Goal: Transaction & Acquisition: Purchase product/service

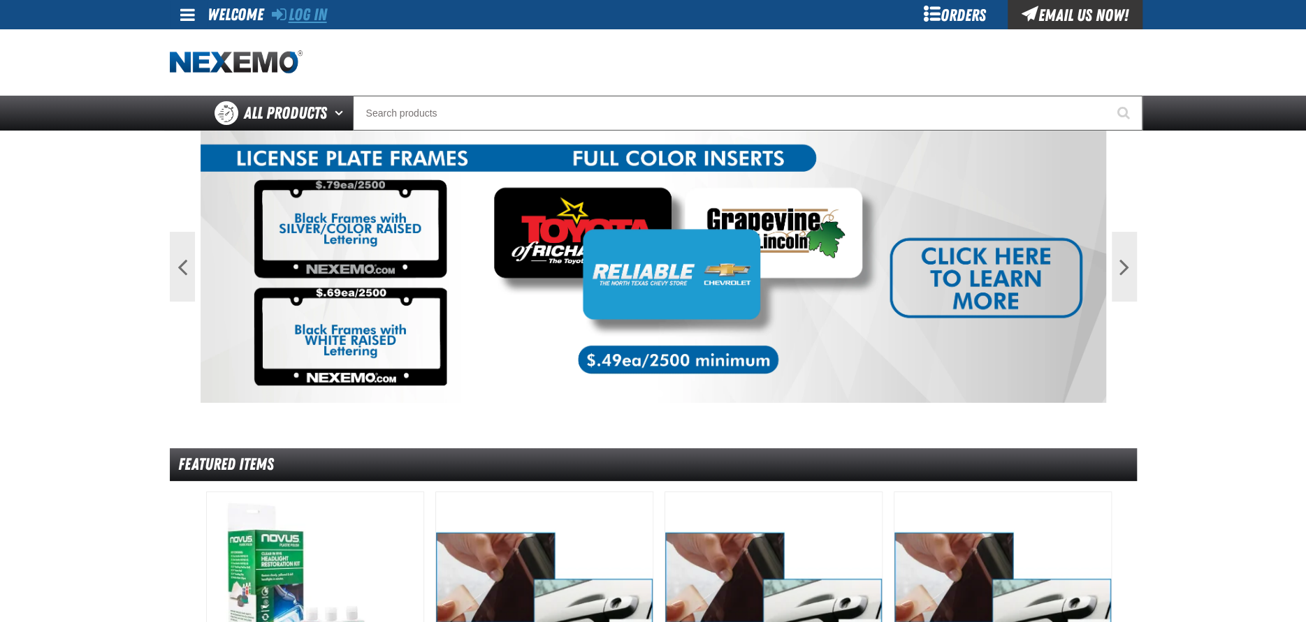
click at [313, 12] on link "Log In" at bounding box center [299, 15] width 55 height 20
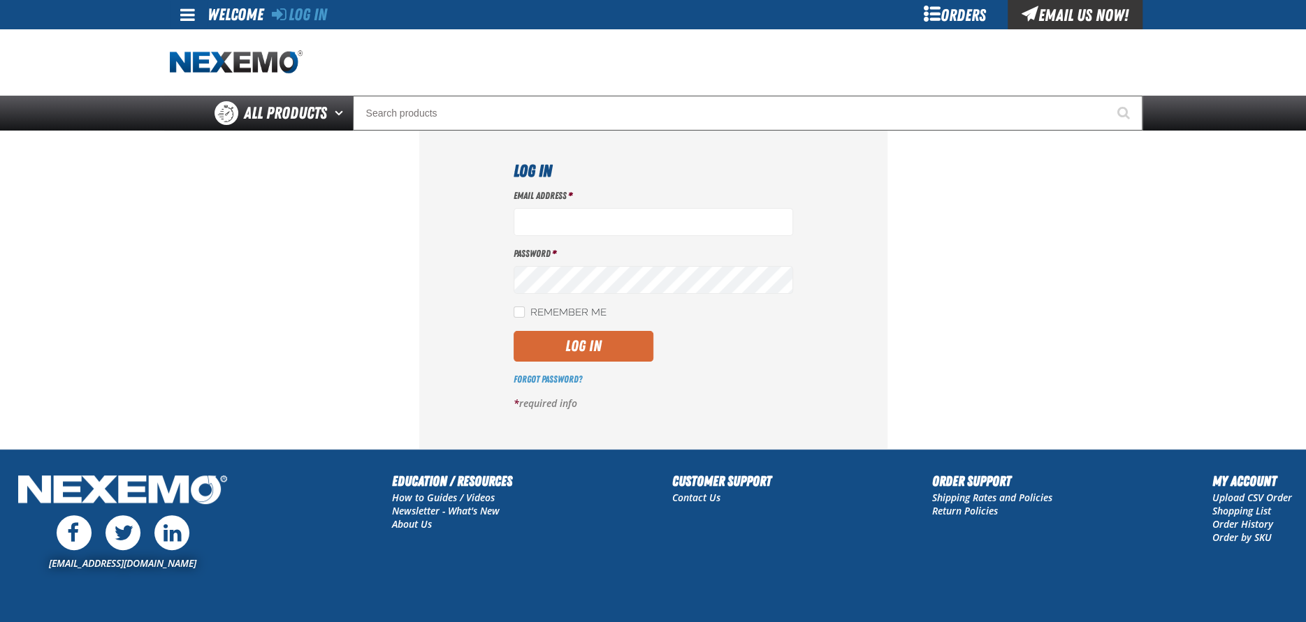
type input "[EMAIL_ADDRESS][DOMAIN_NAME]"
click at [570, 349] on button "Log In" at bounding box center [583, 346] width 140 height 31
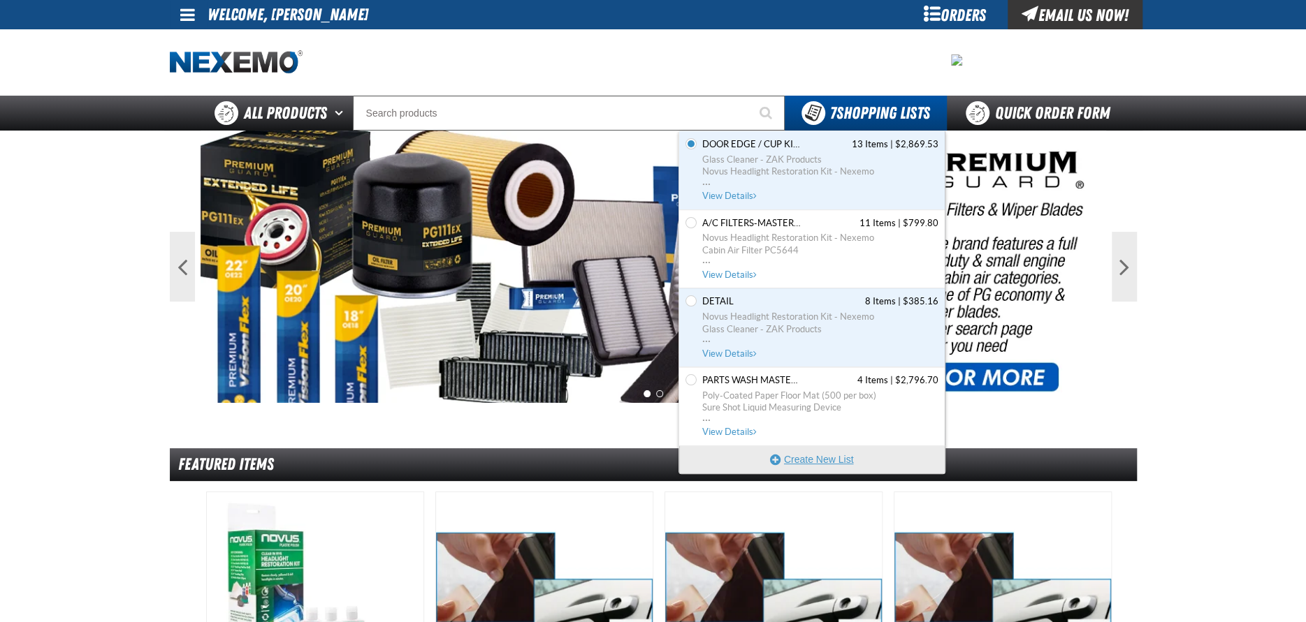
click at [807, 460] on button "Create New List" at bounding box center [811, 460] width 265 height 28
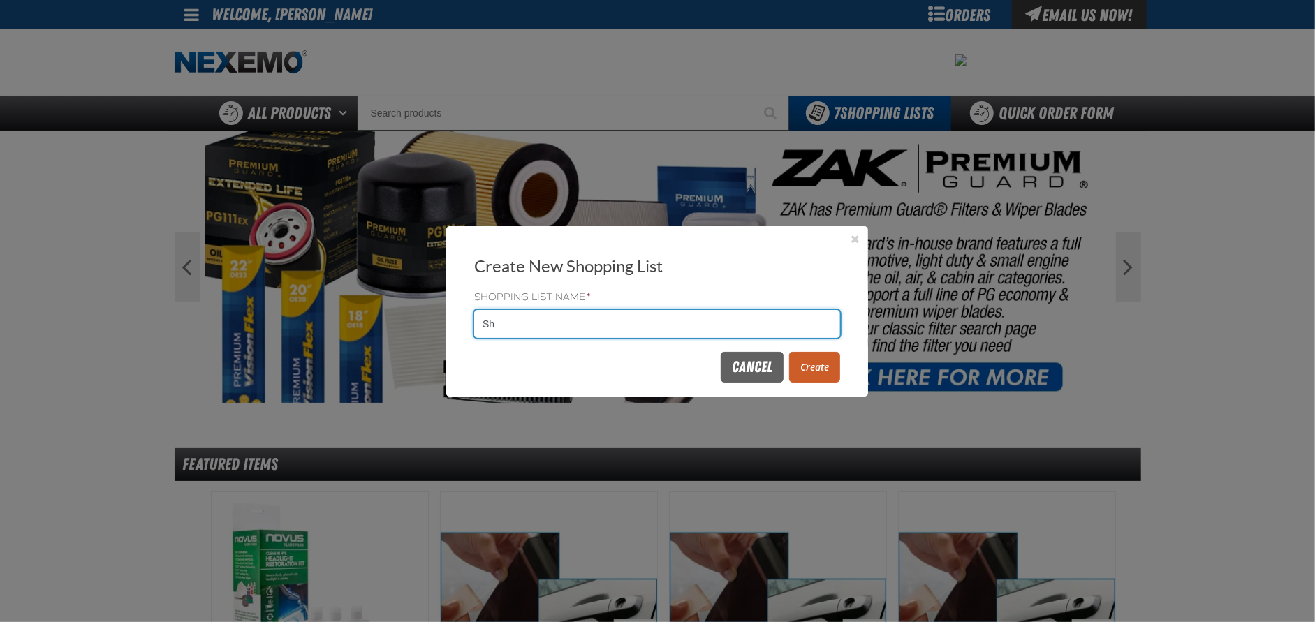
type input "S"
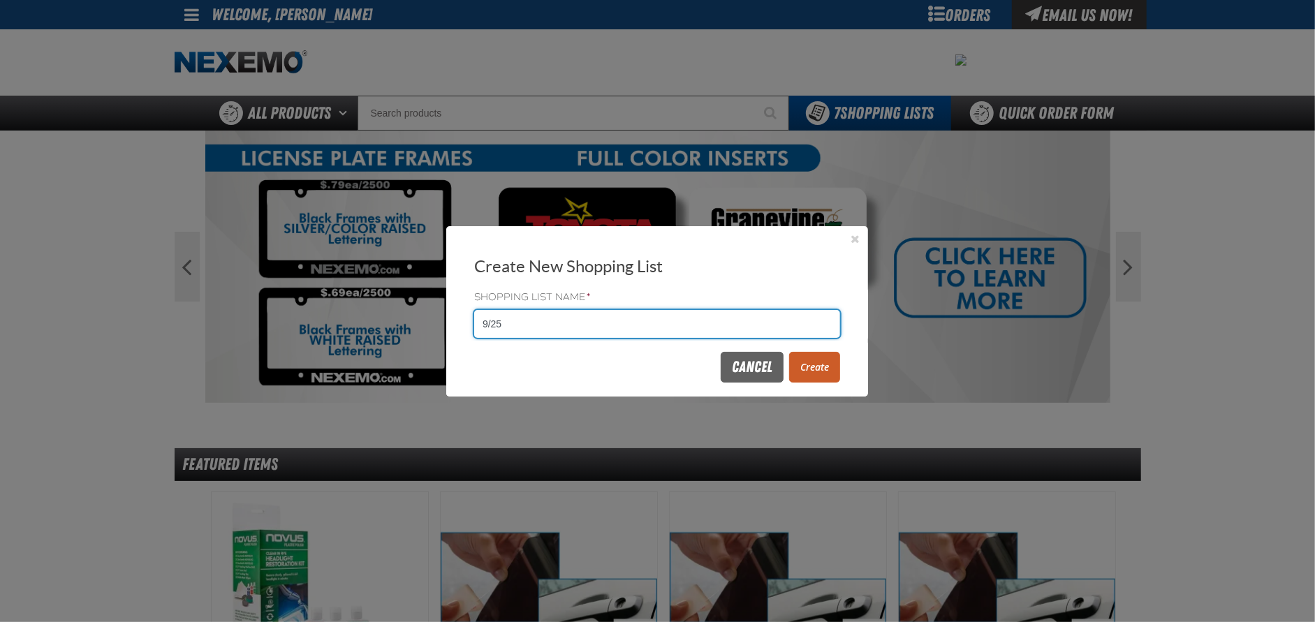
type input "9/25"
click at [804, 364] on button "Create" at bounding box center [814, 367] width 51 height 31
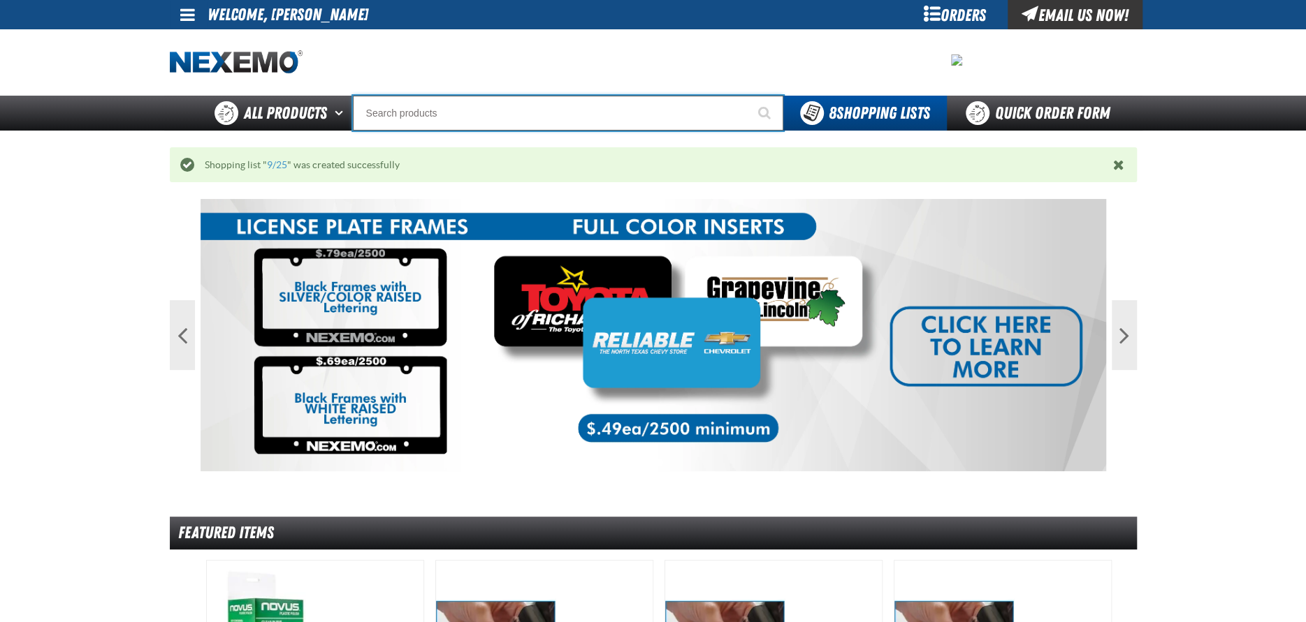
click at [462, 119] on input "Search" at bounding box center [568, 113] width 430 height 35
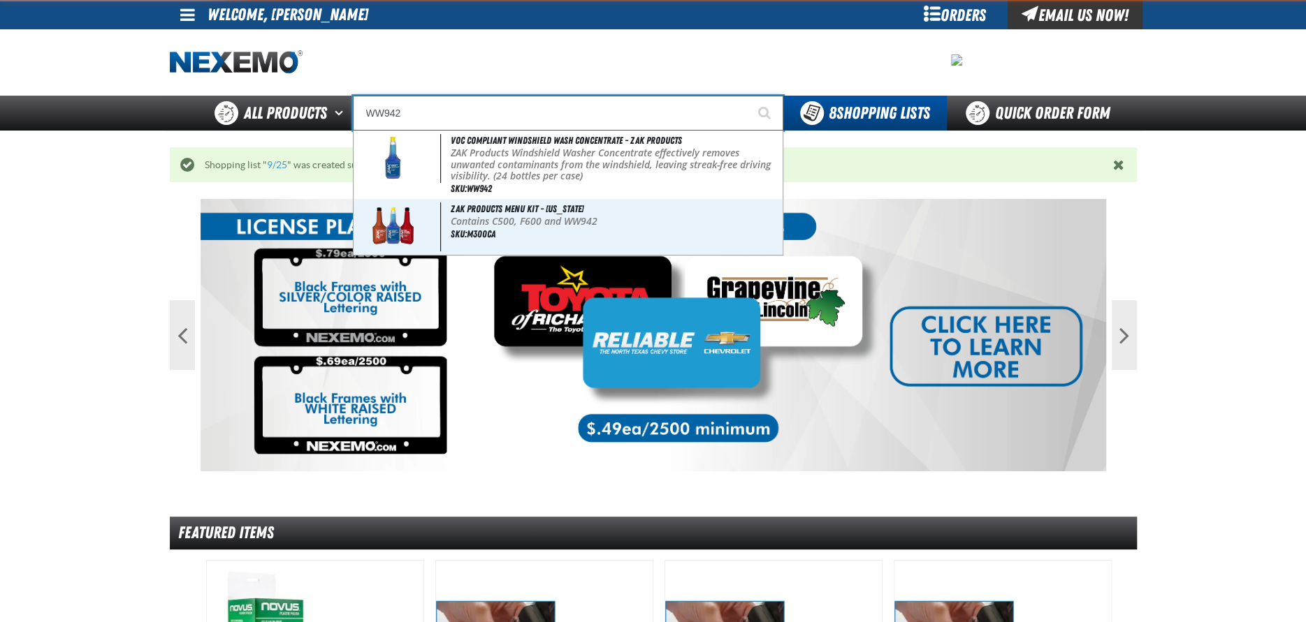
type input "WW942"
click at [748, 96] on button "Start Searching" at bounding box center [765, 113] width 35 height 35
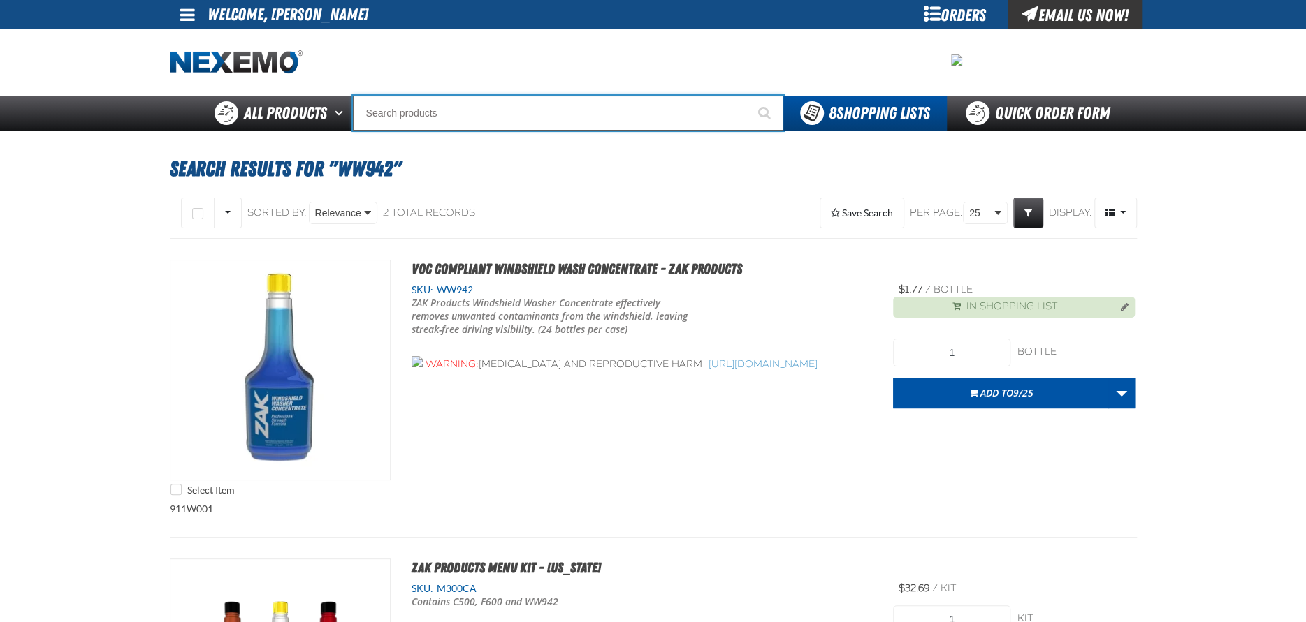
click at [402, 107] on input "Search" at bounding box center [568, 113] width 430 height 35
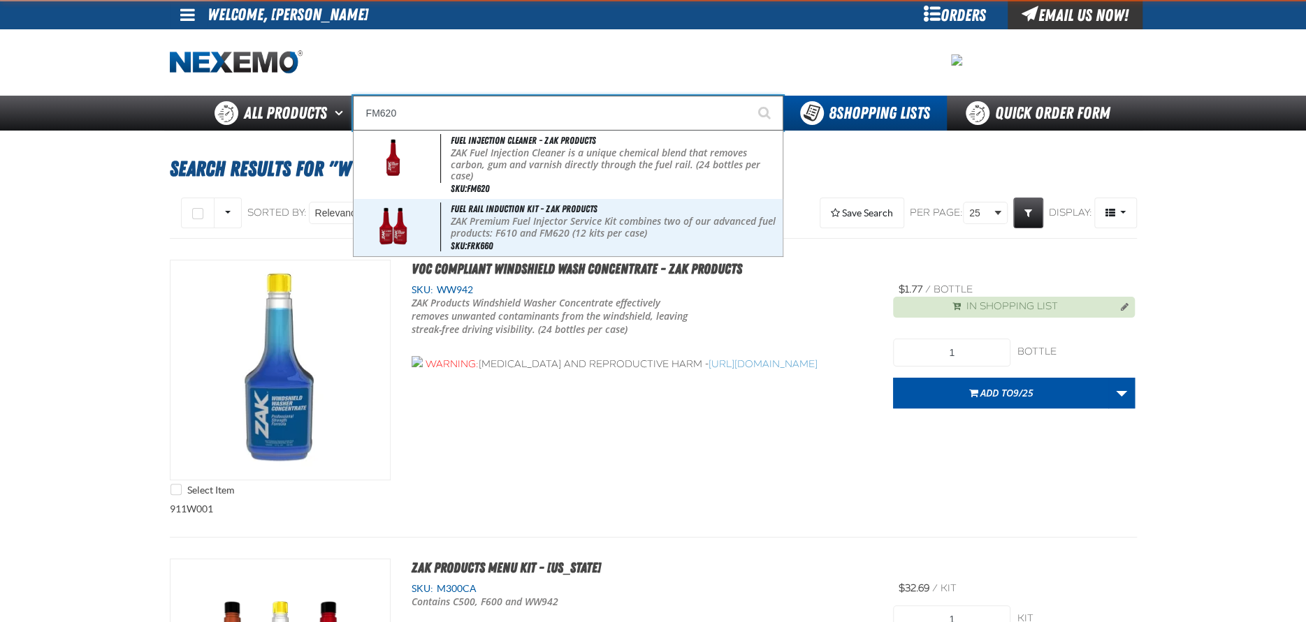
type input "FM620"
click at [748, 96] on button "Start Searching" at bounding box center [765, 113] width 35 height 35
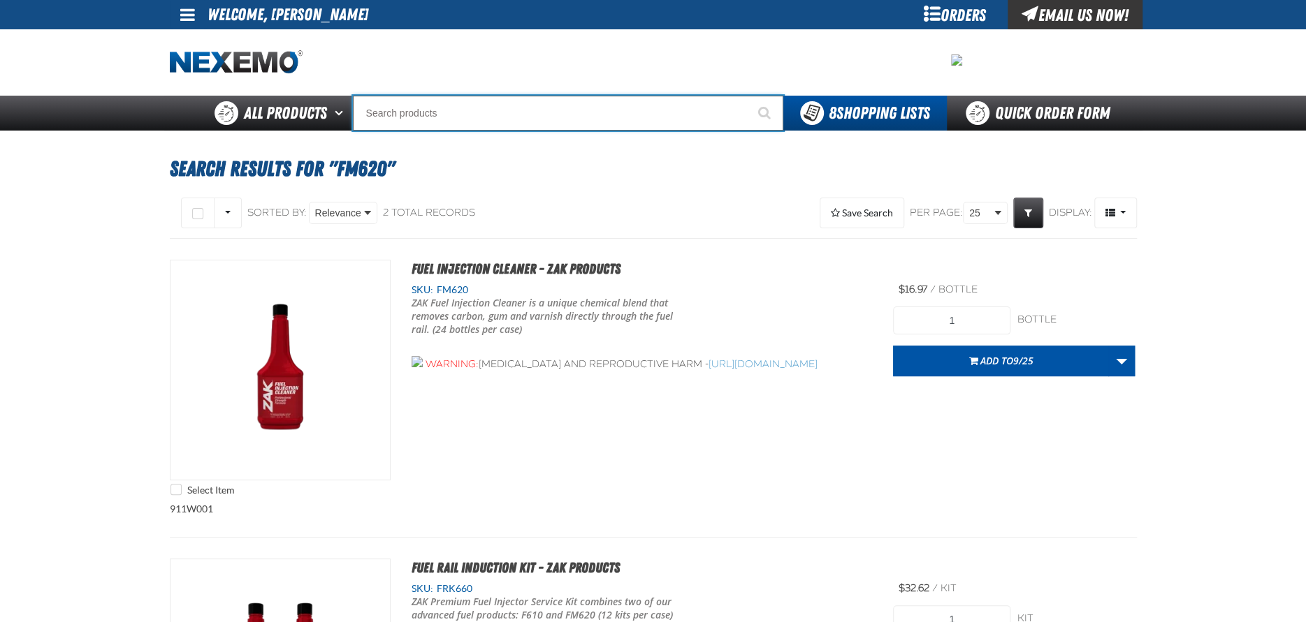
click at [406, 113] on input "Search" at bounding box center [568, 113] width 430 height 35
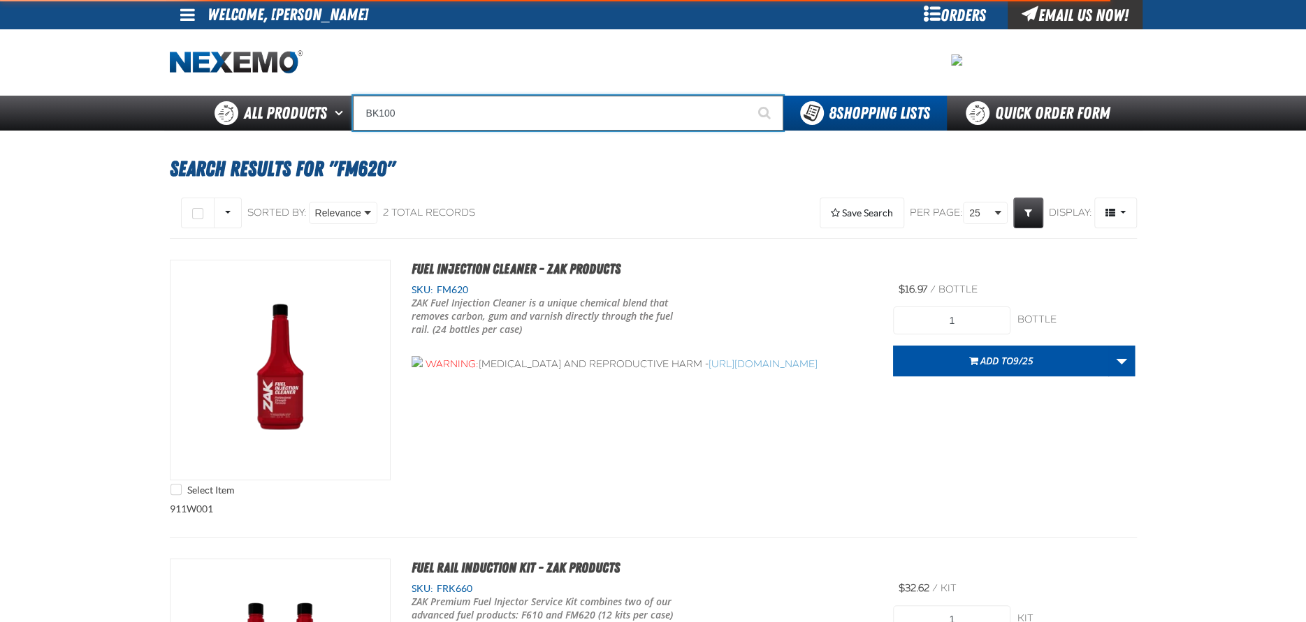
type input "BK100"
click at [748, 96] on button "Start Searching" at bounding box center [765, 113] width 35 height 35
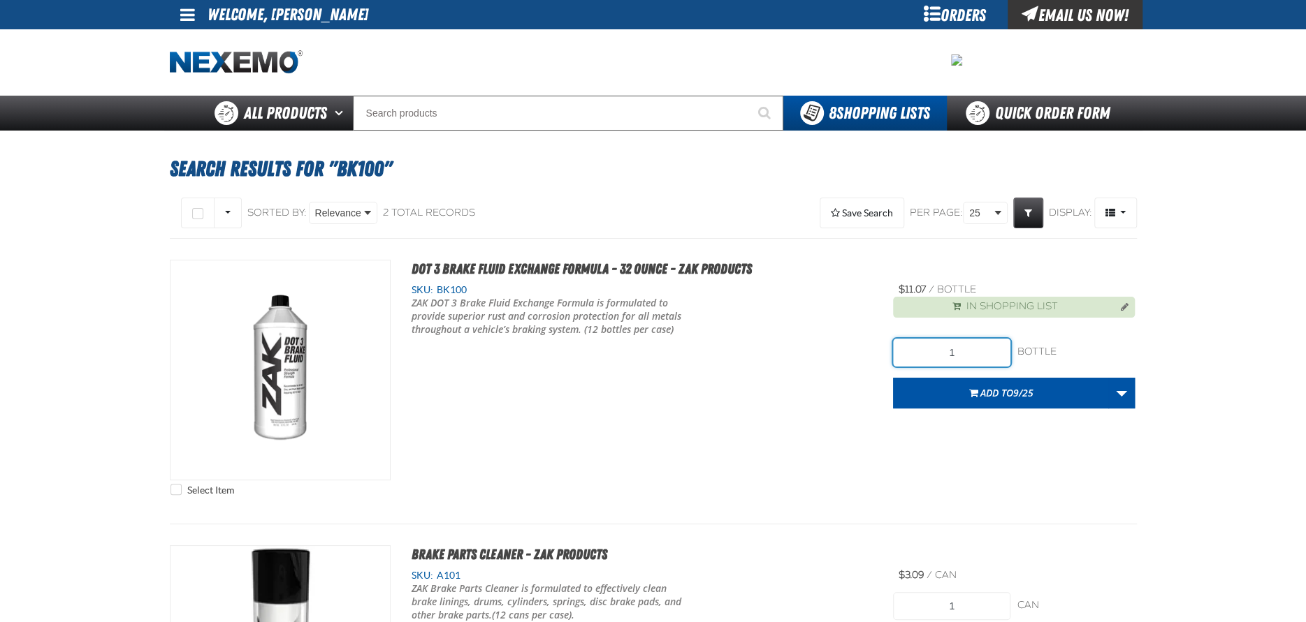
click at [986, 351] on input "1" at bounding box center [951, 353] width 117 height 28
type input "1"
type input "84"
click at [1029, 391] on span "9/25" at bounding box center [1023, 392] width 20 height 13
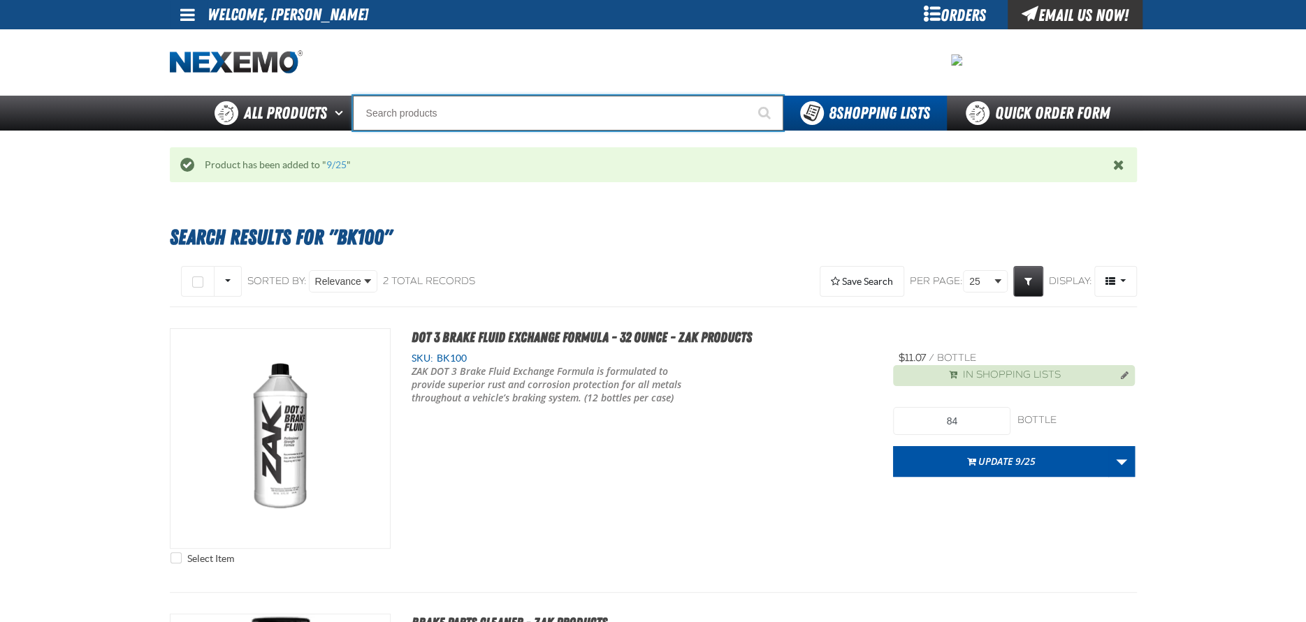
click at [429, 115] on input "Search" at bounding box center [568, 113] width 430 height 35
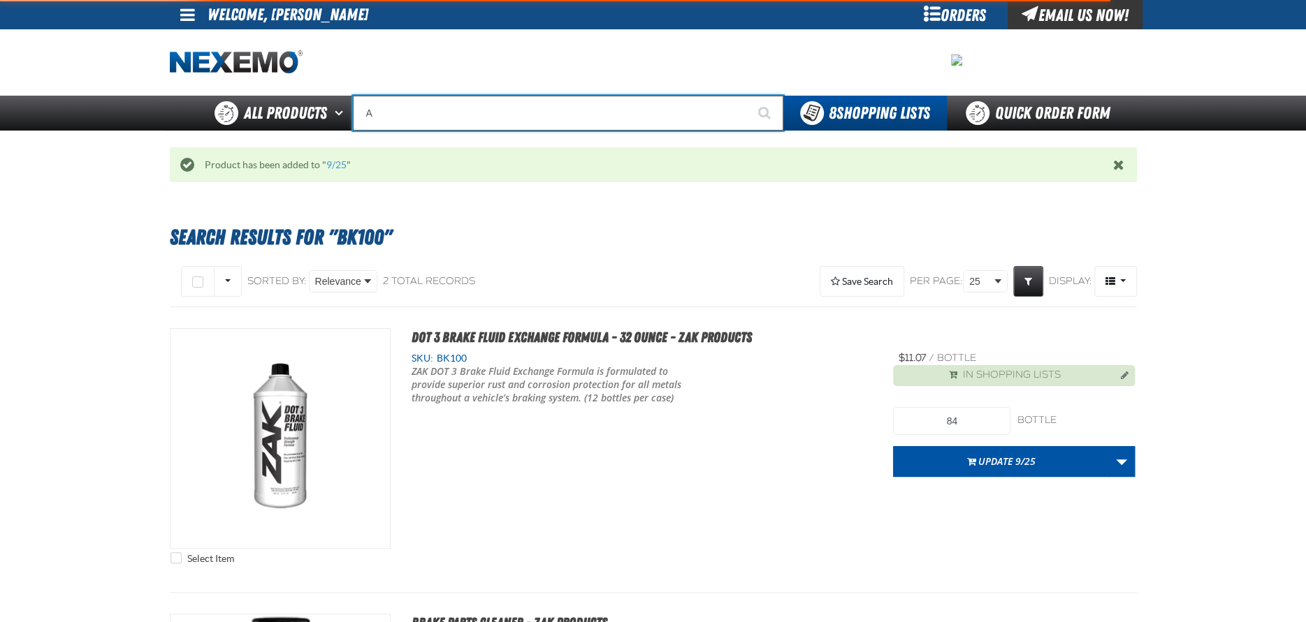
type input "AC"
type input "AC Power Booster - ZAK Products"
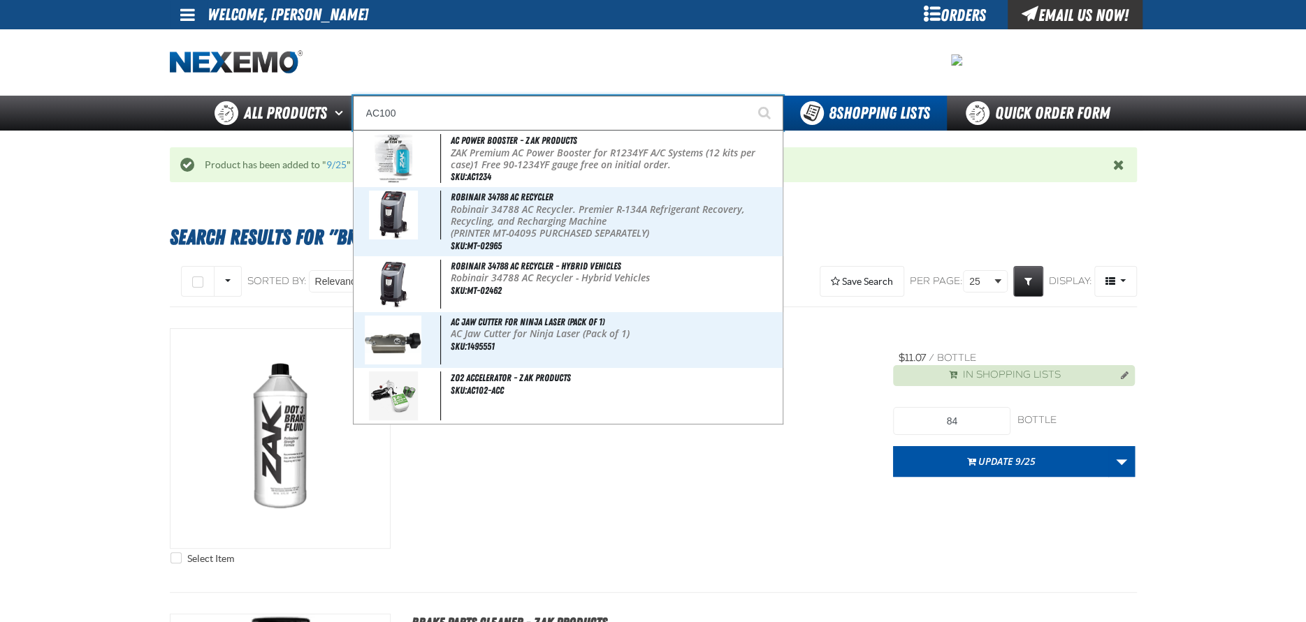
type input "AC100"
click at [748, 96] on button "Start Searching" at bounding box center [765, 113] width 35 height 35
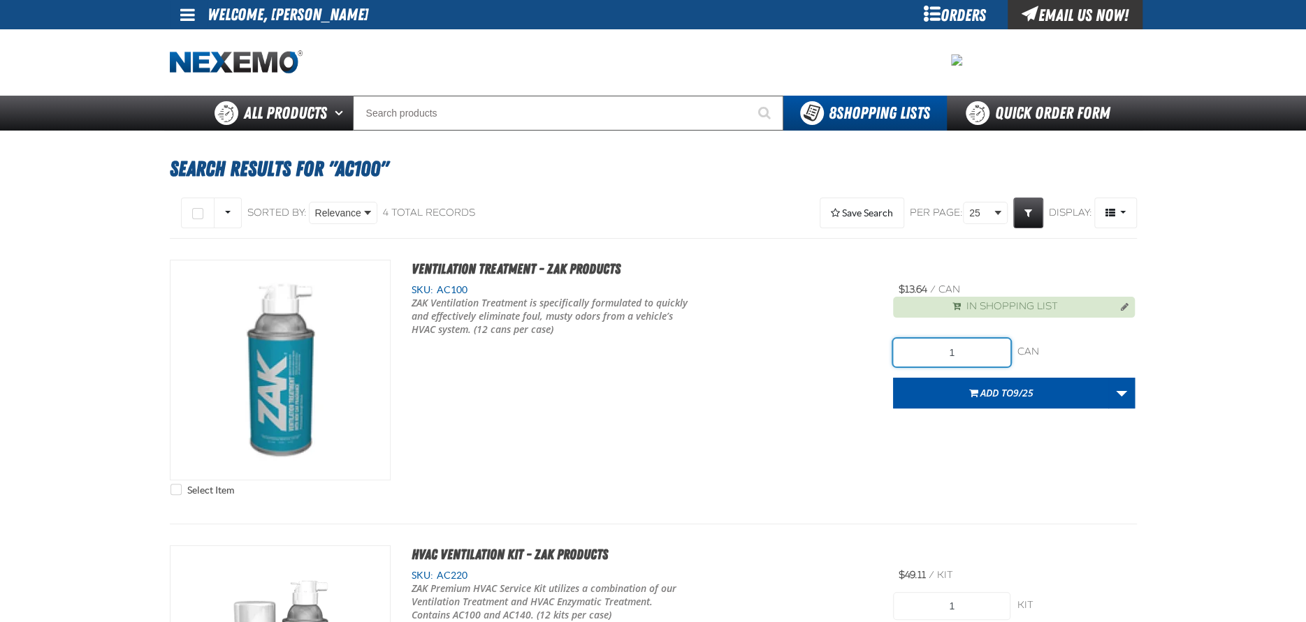
click at [964, 347] on input "1" at bounding box center [951, 353] width 117 height 28
type input "36"
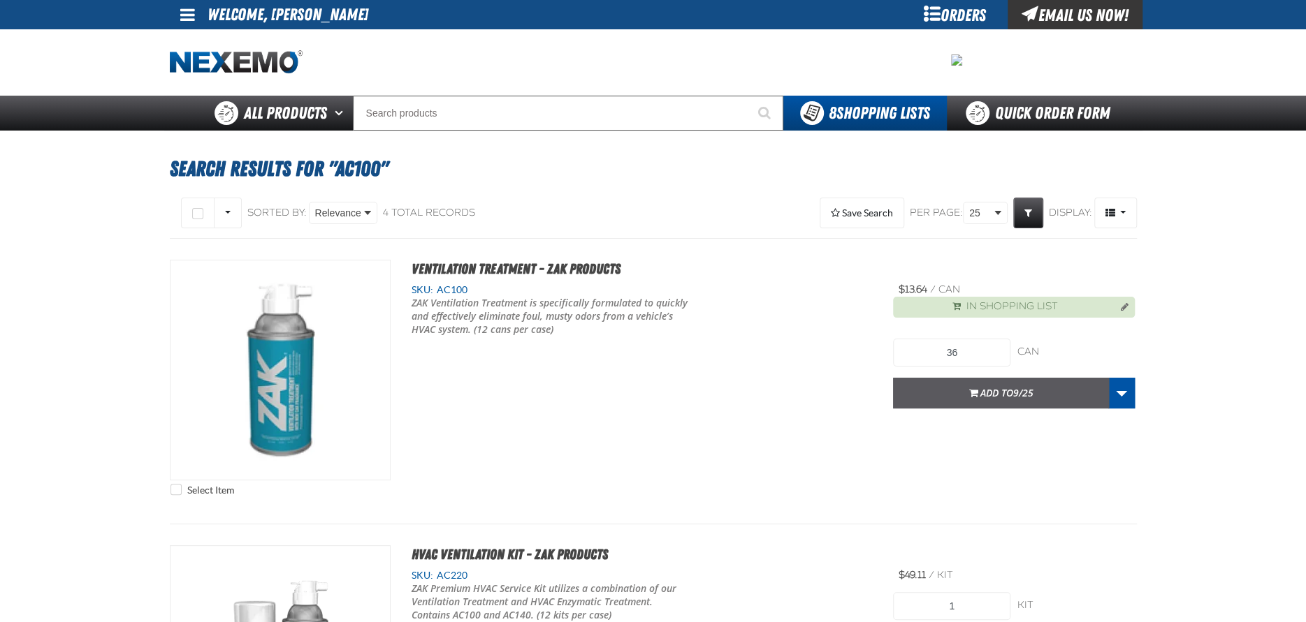
click at [993, 391] on span "Add to 9/25" at bounding box center [1006, 392] width 53 height 13
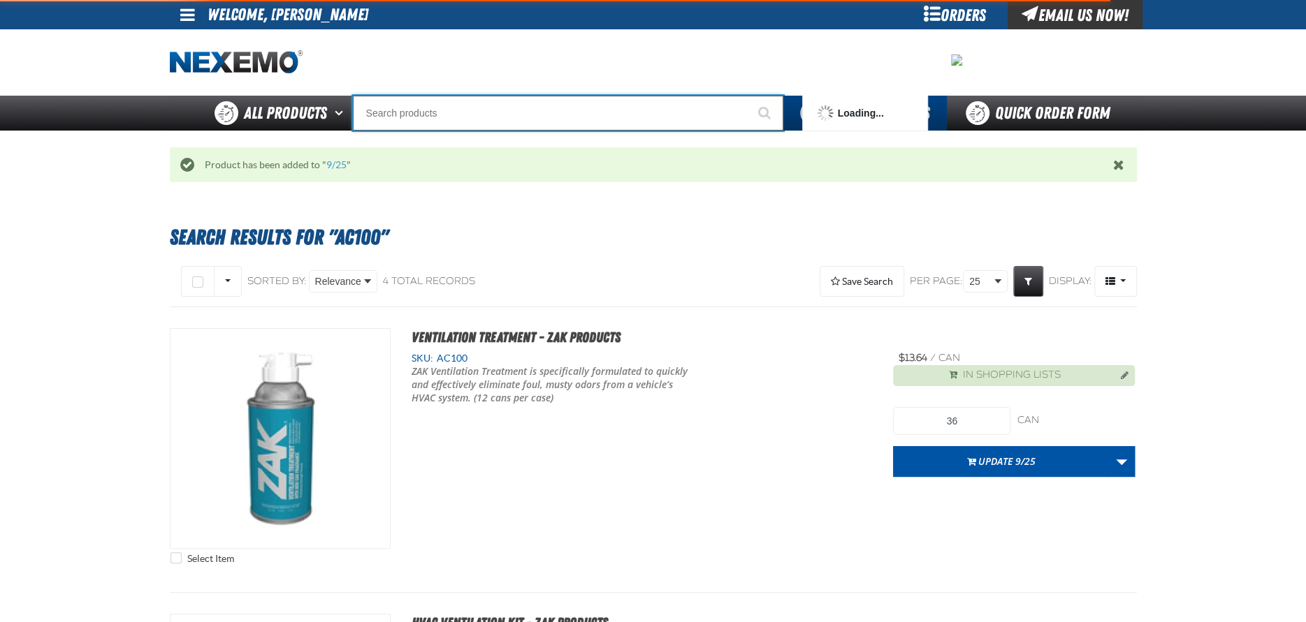
click at [432, 110] on input "Search" at bounding box center [568, 113] width 430 height 35
type input "D"
type input "D Alkaline Battery 1.5 Volt (ph)"
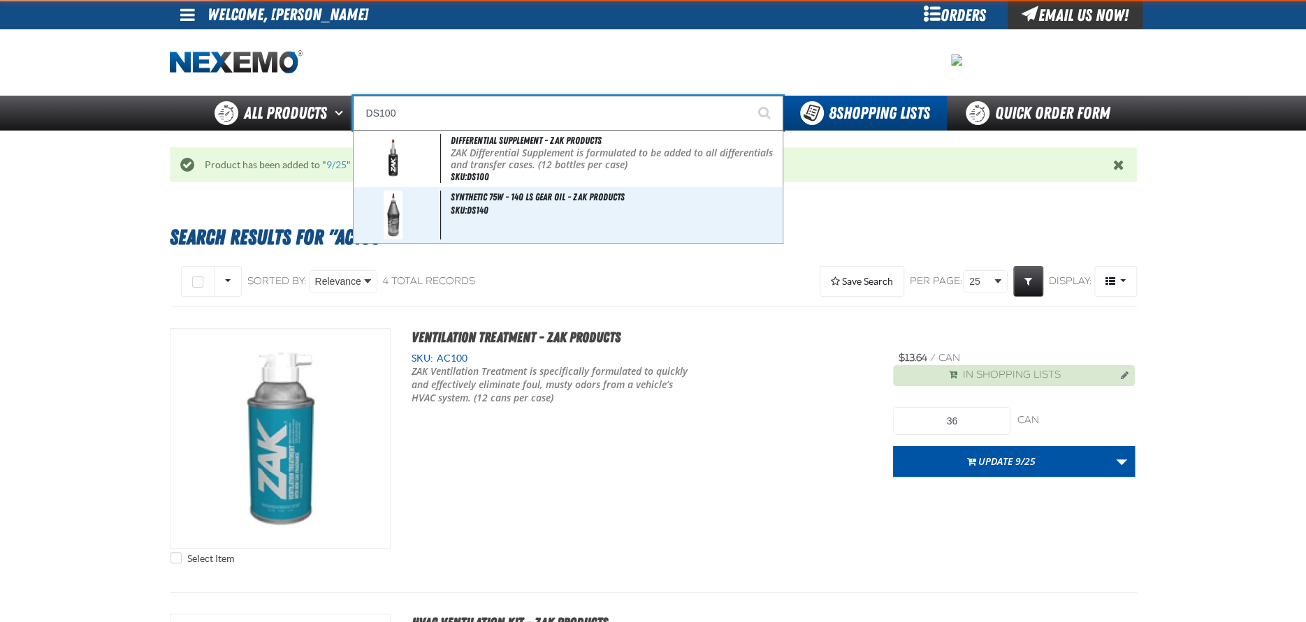
type input "DS100"
click at [748, 96] on button "Start Searching" at bounding box center [765, 113] width 35 height 35
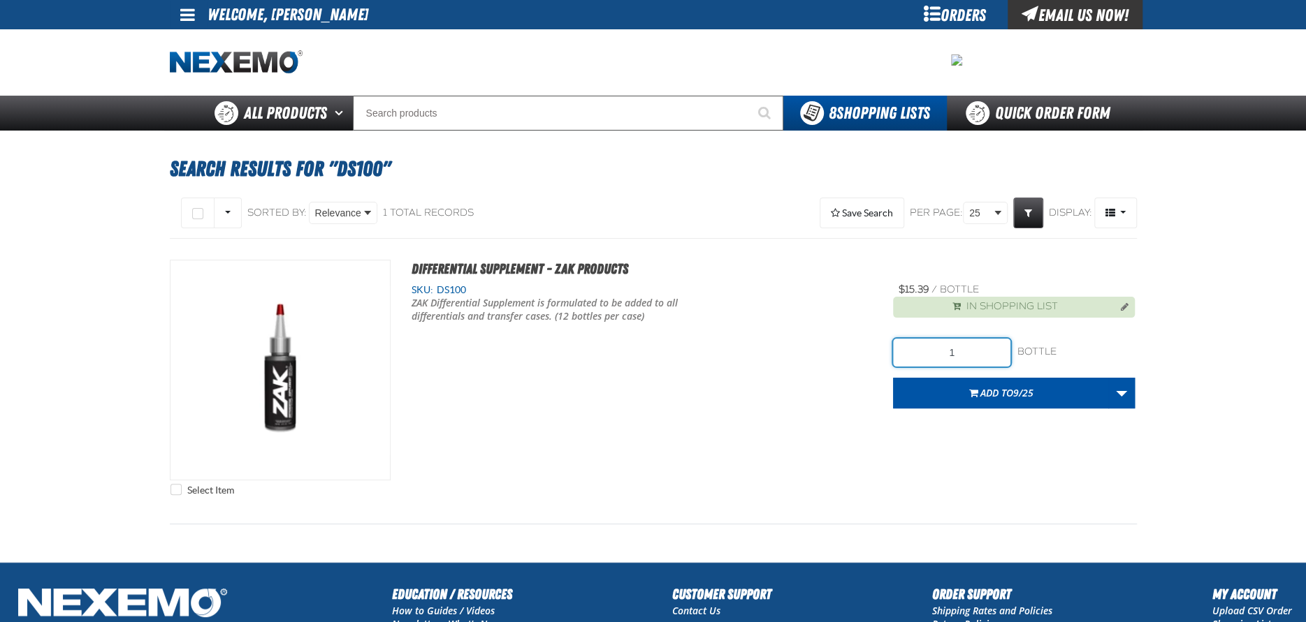
click at [975, 351] on input "1" at bounding box center [951, 353] width 117 height 28
type input "36"
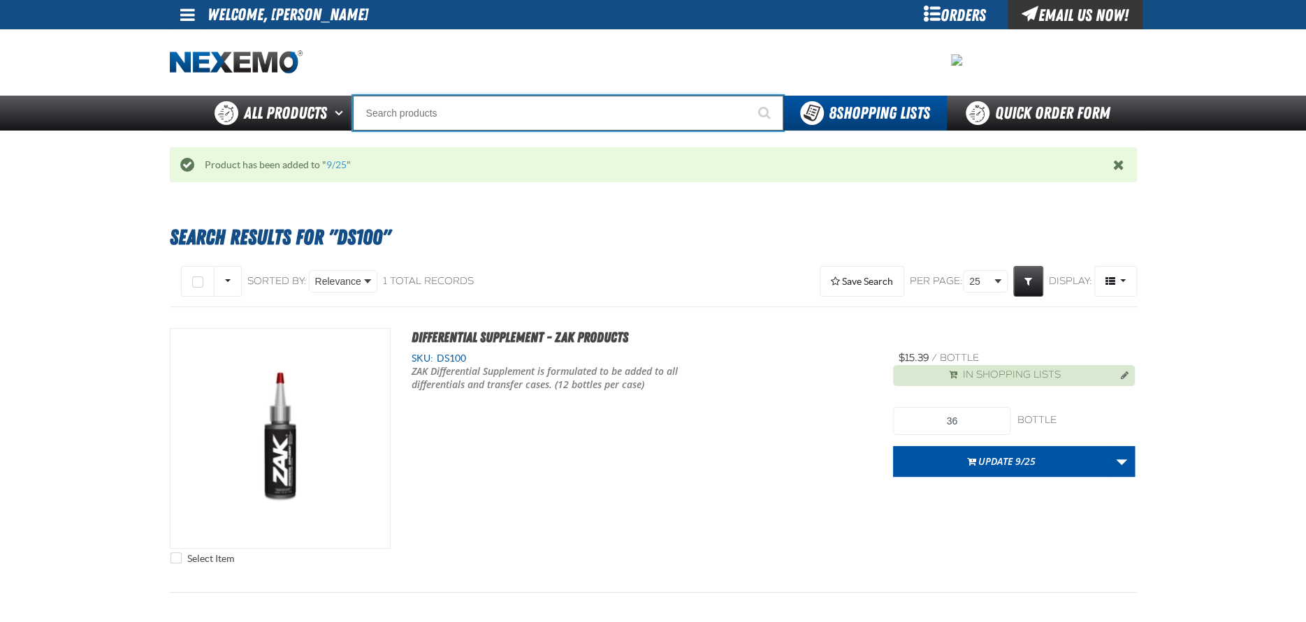
drag, startPoint x: 421, startPoint y: 112, endPoint x: 409, endPoint y: 112, distance: 11.2
click at [420, 112] on input "Search" at bounding box center [568, 113] width 430 height 35
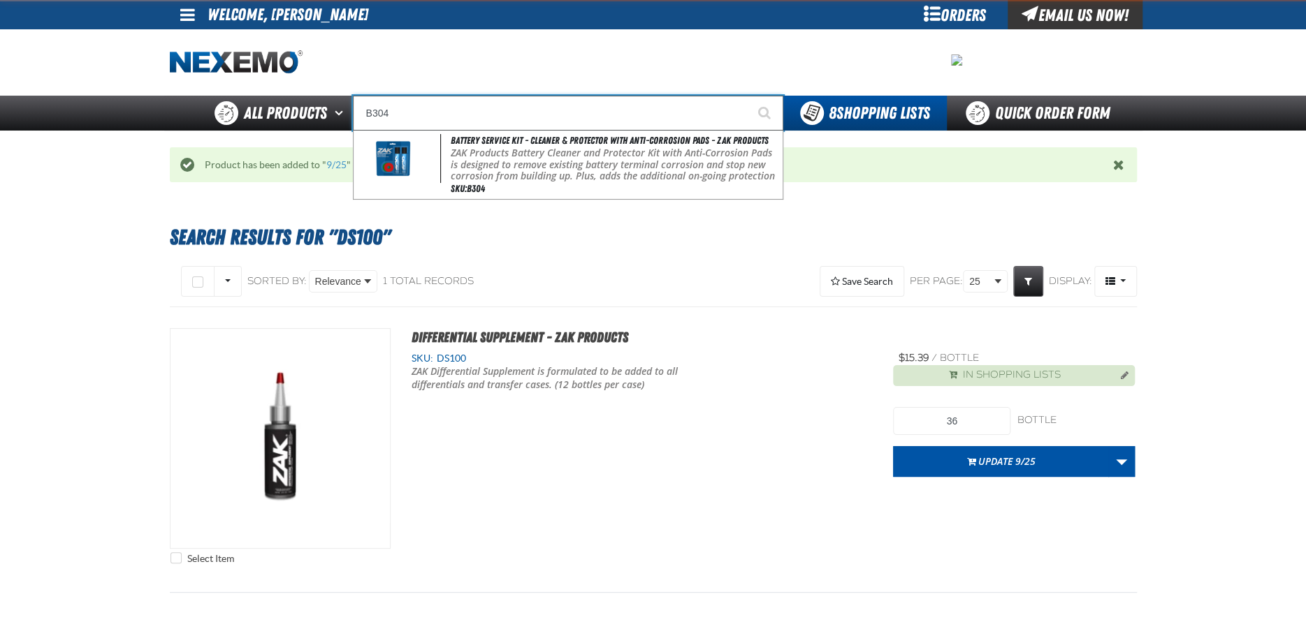
type input "B304"
click at [748, 96] on button "Start Searching" at bounding box center [765, 113] width 35 height 35
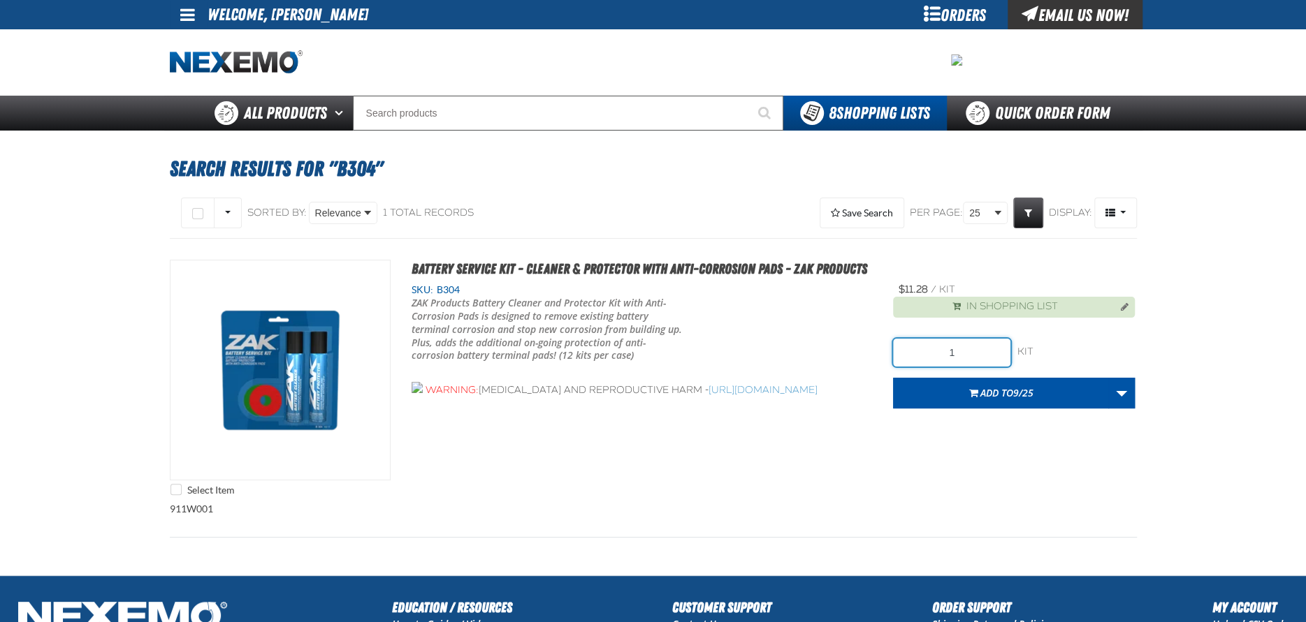
click at [970, 354] on input "1" at bounding box center [951, 353] width 117 height 28
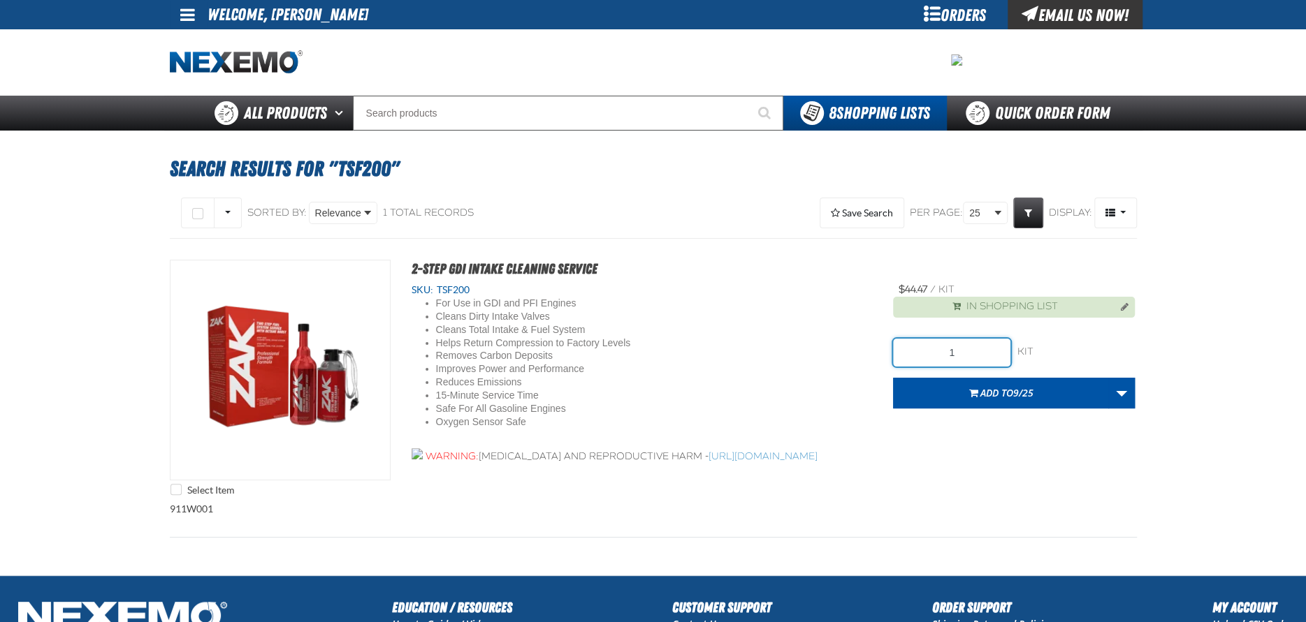
click at [963, 357] on input "1" at bounding box center [951, 353] width 117 height 28
type input "18"
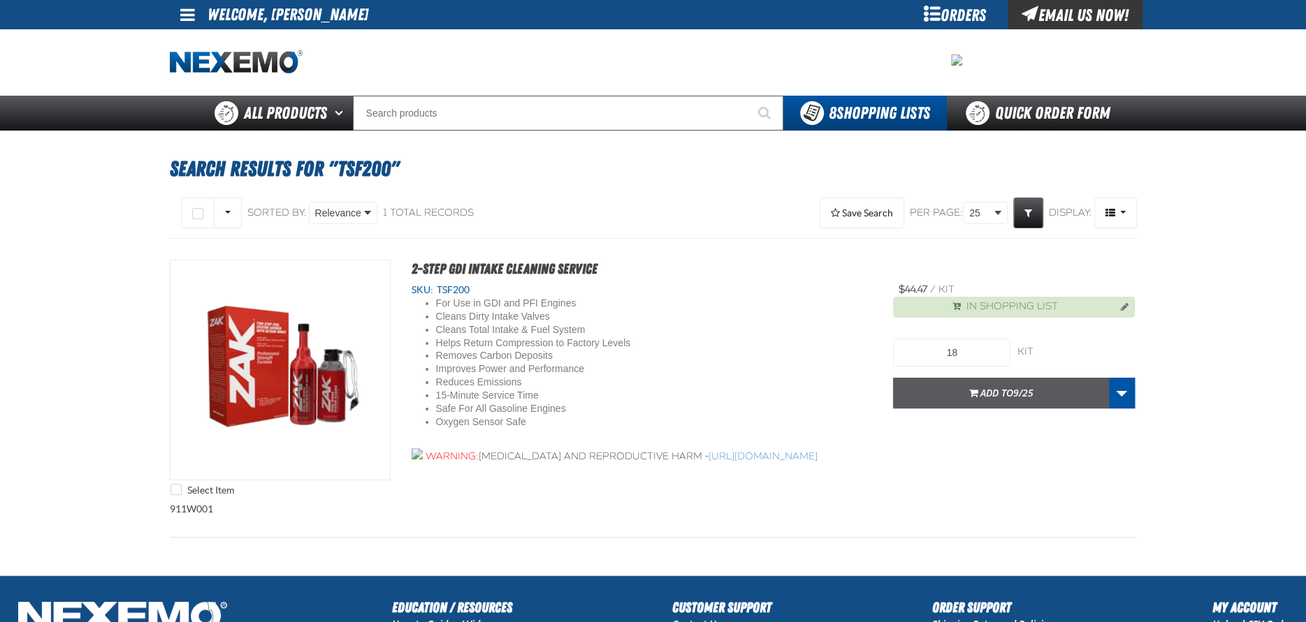
click at [1006, 390] on span "Add to 9/25" at bounding box center [1006, 392] width 53 height 13
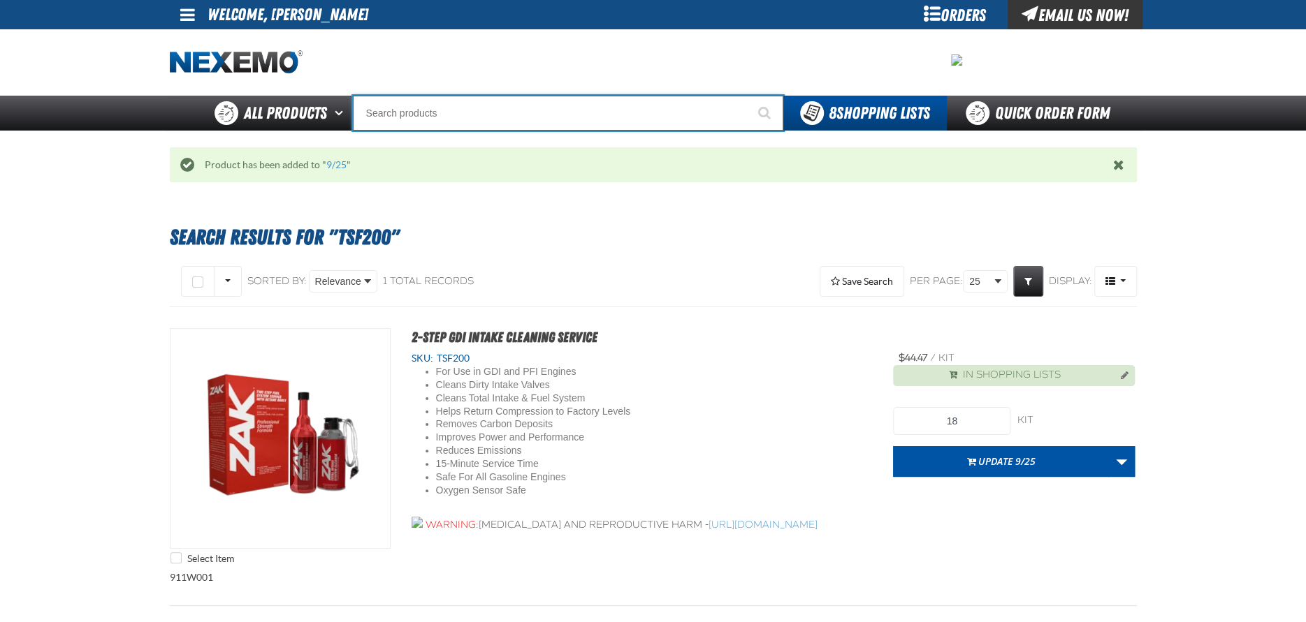
click at [435, 110] on input "Search" at bounding box center [568, 113] width 430 height 35
type input "P"
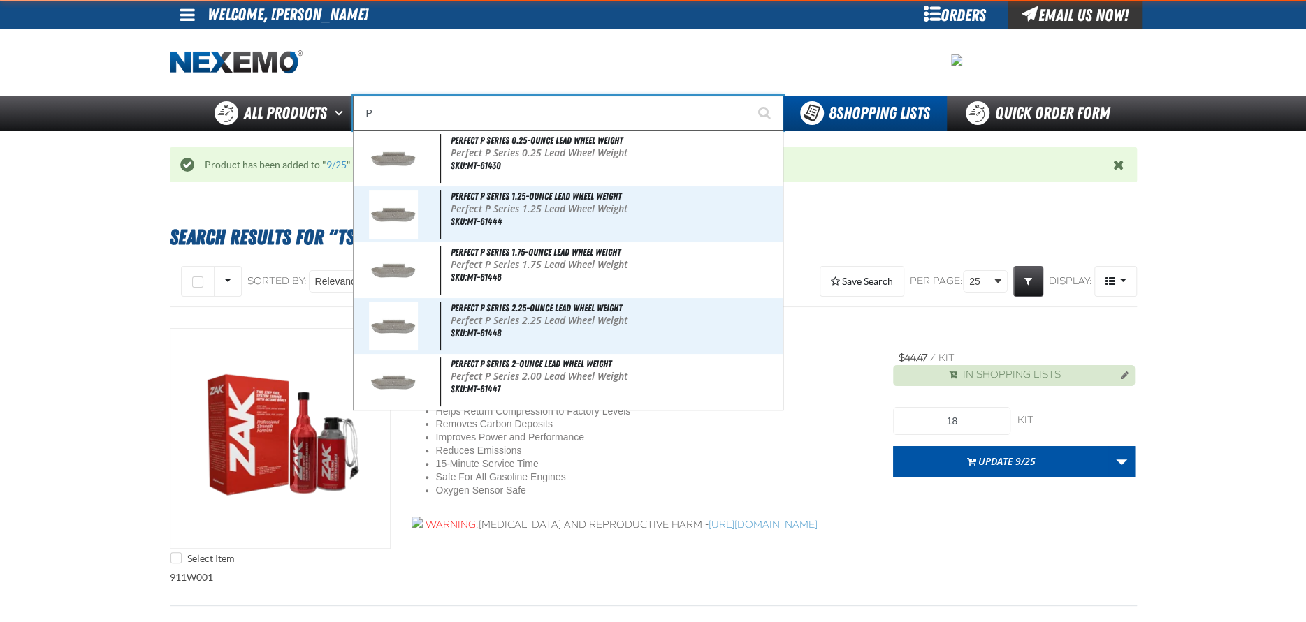
type input "Perfect P Series 0.25-ounce Lead Wheel Weight"
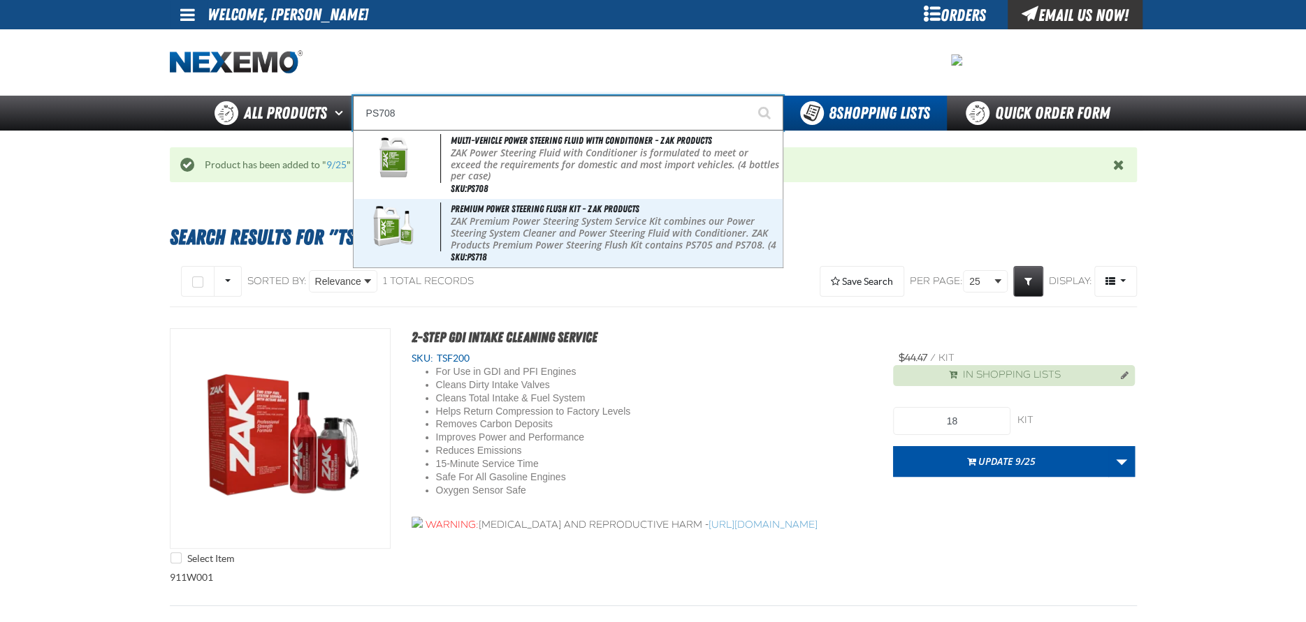
type input "PS708"
click at [748, 96] on button "Start Searching" at bounding box center [765, 113] width 35 height 35
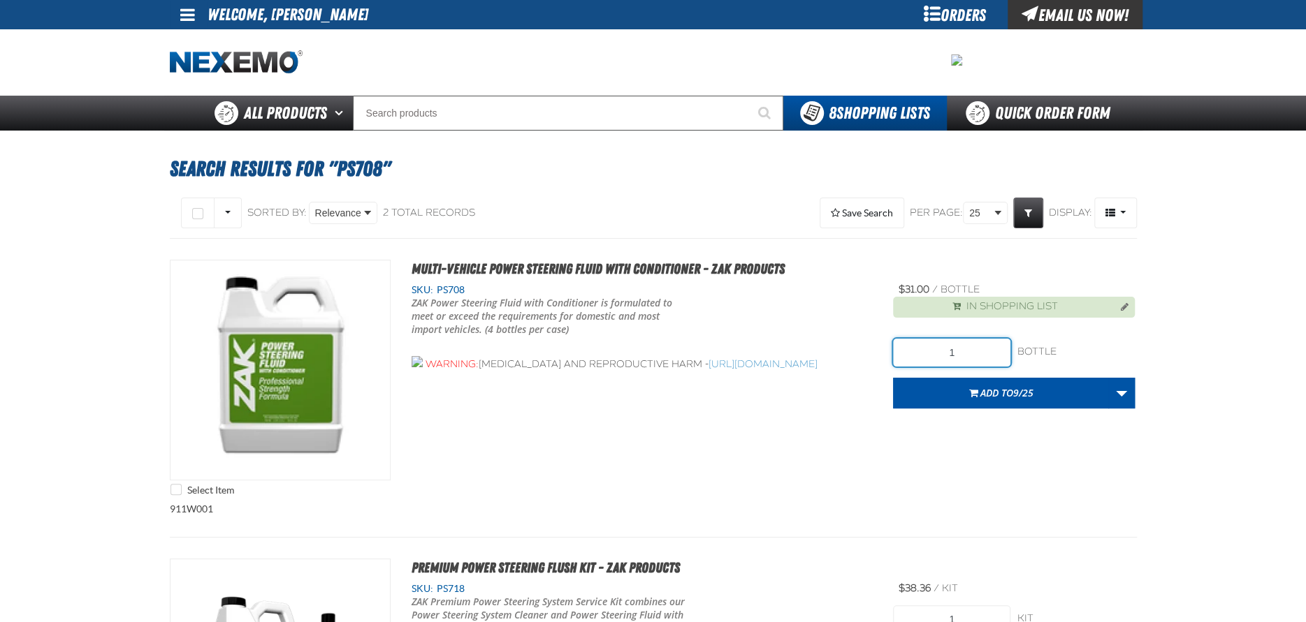
click at [963, 349] on input "1" at bounding box center [951, 353] width 117 height 28
type input "12"
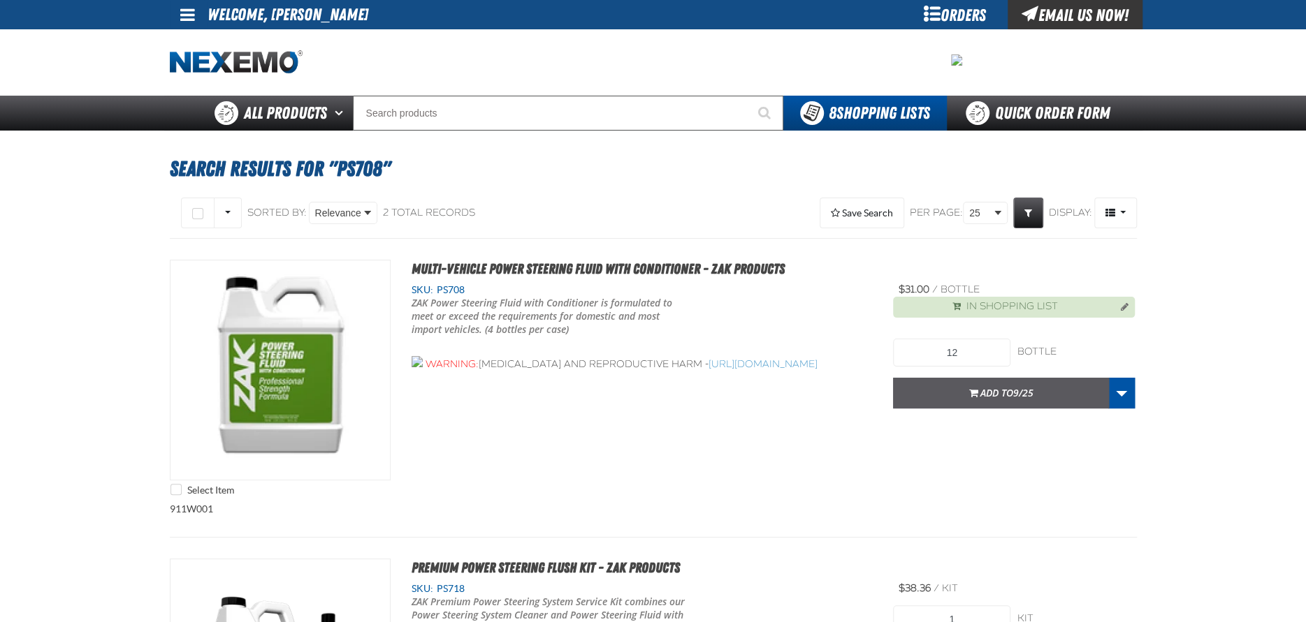
click at [1010, 390] on span "Add to 9/25" at bounding box center [1006, 392] width 53 height 13
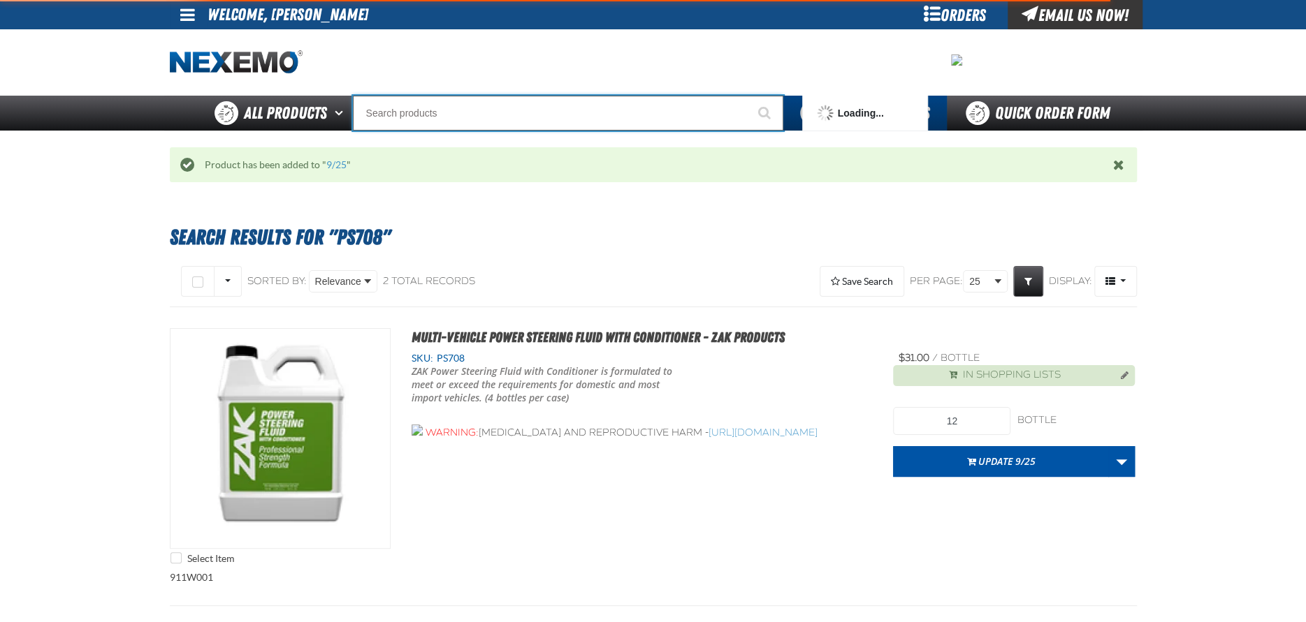
click at [455, 117] on input "Search" at bounding box center [568, 113] width 430 height 35
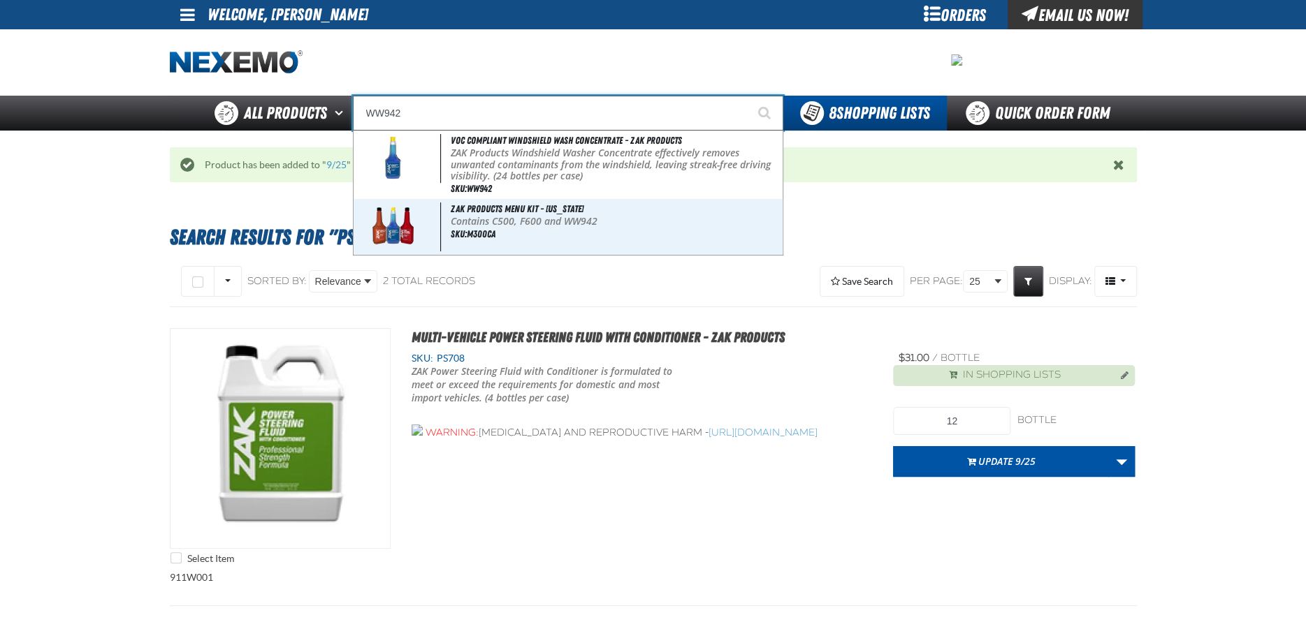
type input "WW942"
click at [748, 96] on button "Start Searching" at bounding box center [765, 113] width 35 height 35
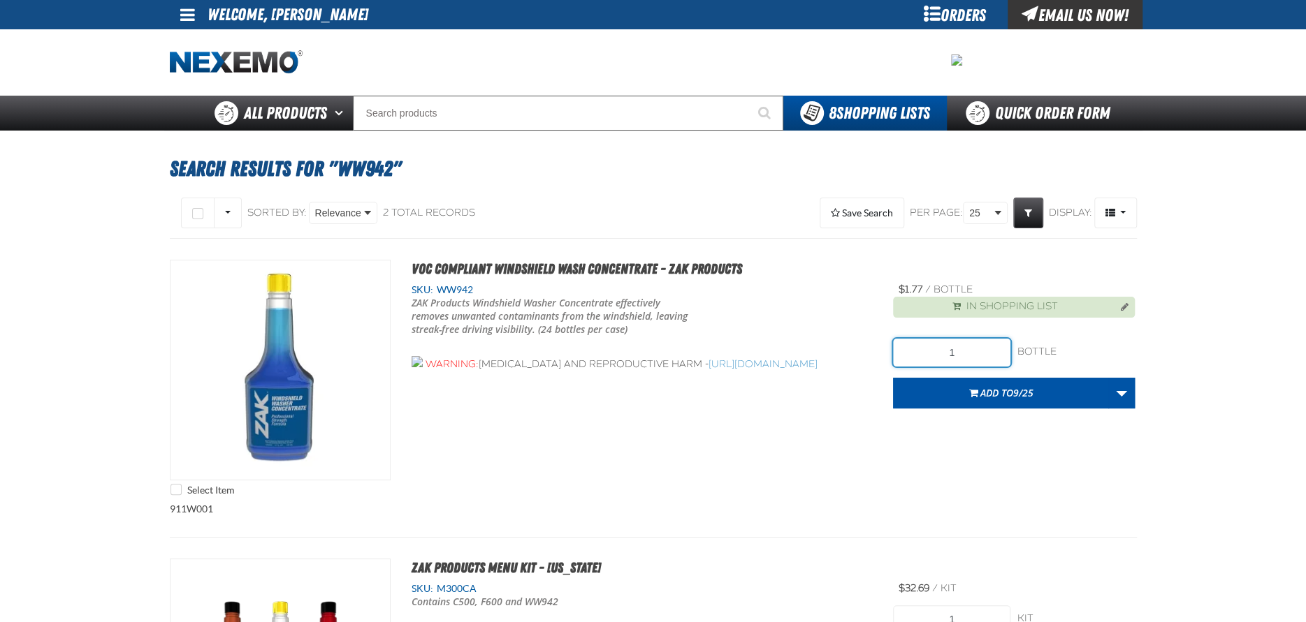
click at [967, 353] on input "1" at bounding box center [951, 353] width 117 height 28
type input "24"
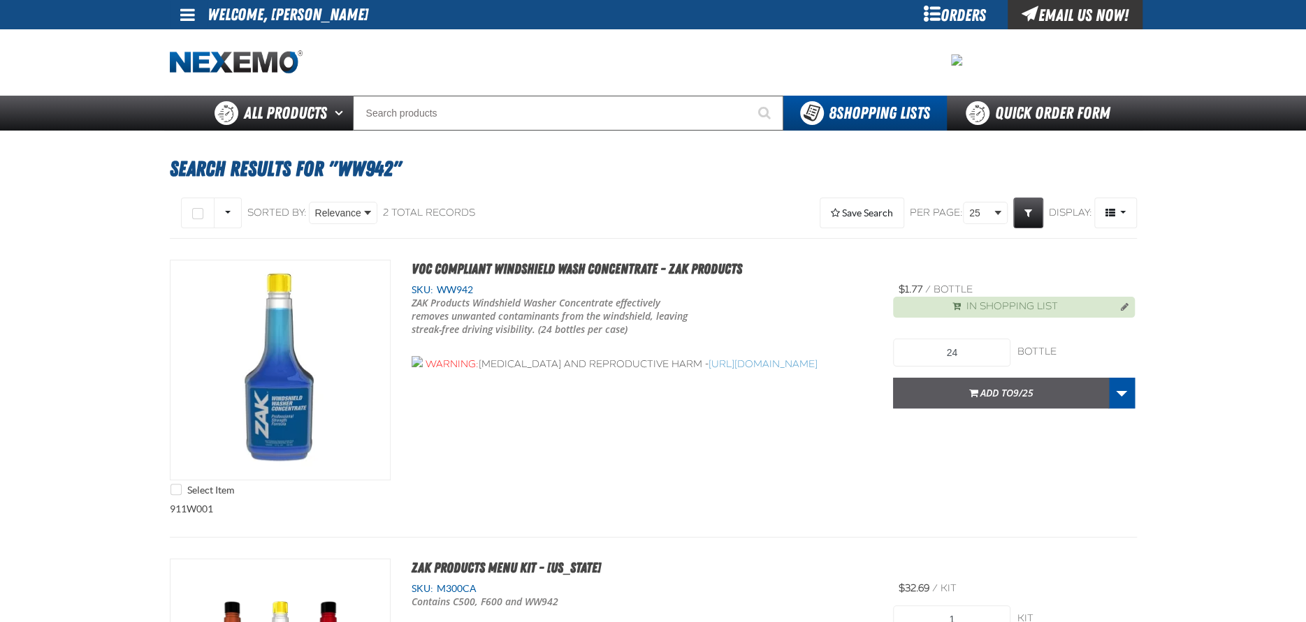
click at [986, 382] on button "Add to 9/25" at bounding box center [1001, 393] width 216 height 31
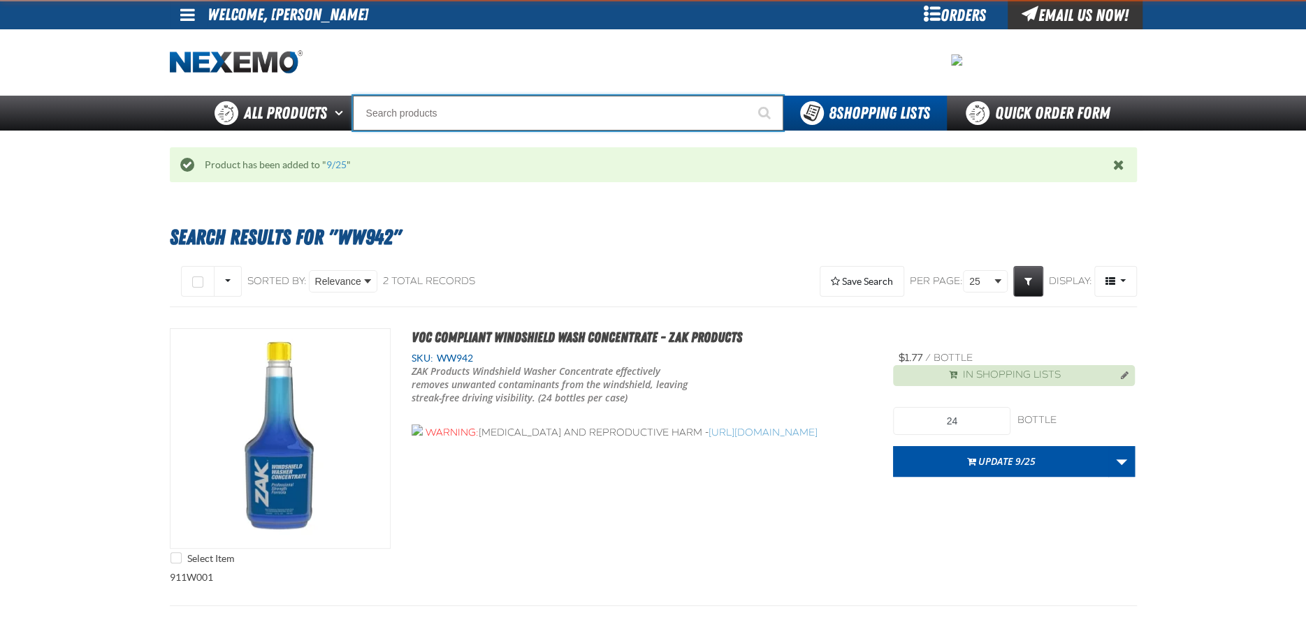
click at [437, 116] on input "Search" at bounding box center [568, 113] width 430 height 35
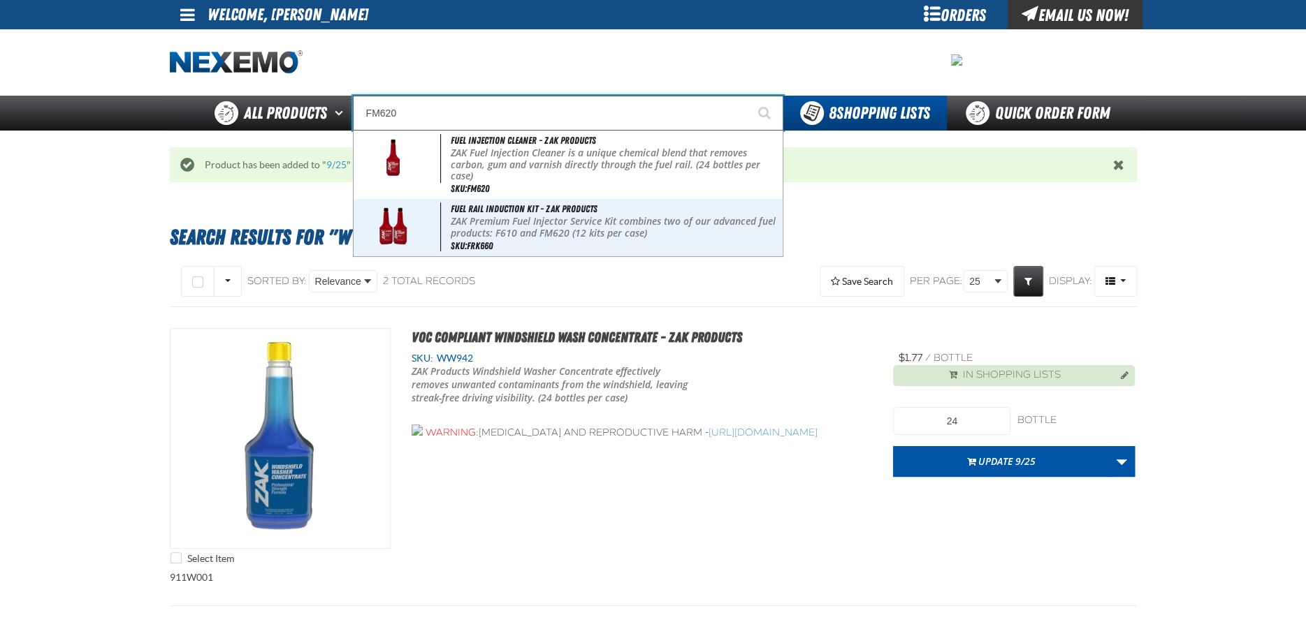
type input "FM620"
click at [748, 96] on button "Start Searching" at bounding box center [765, 113] width 35 height 35
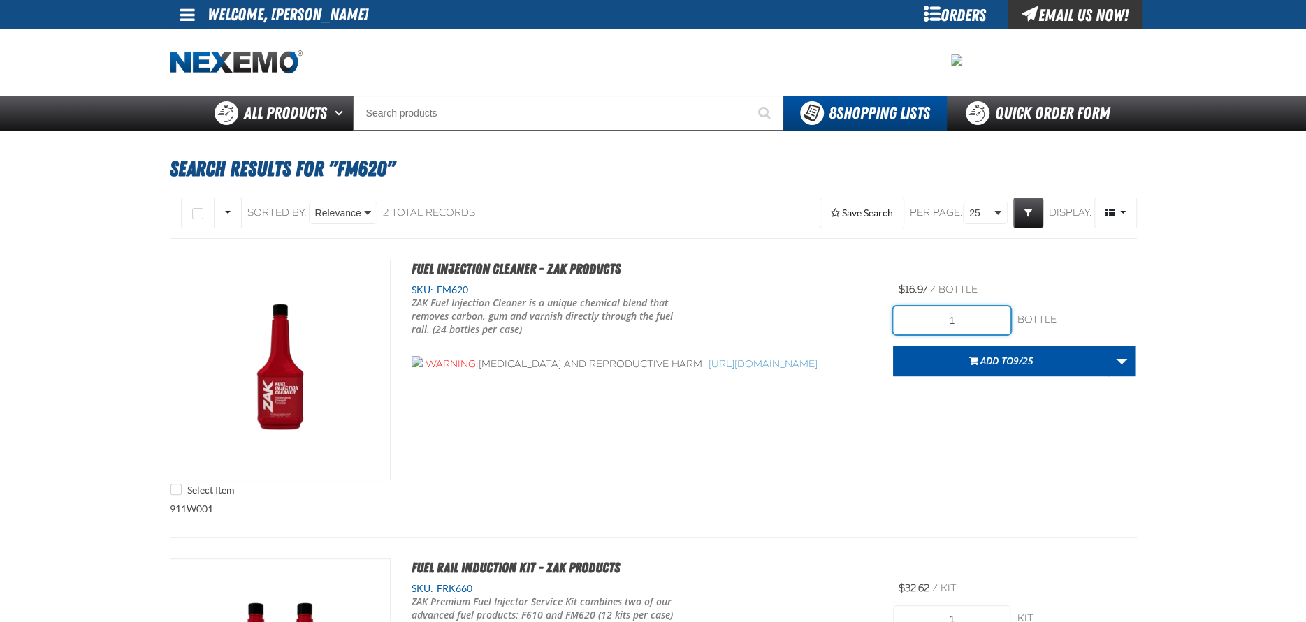
click at [983, 323] on input "1" at bounding box center [951, 321] width 117 height 28
type input "24"
drag, startPoint x: 1014, startPoint y: 349, endPoint x: 1014, endPoint y: 338, distance: 11.2
click at [1014, 349] on button "Add to 9/25" at bounding box center [1001, 361] width 216 height 31
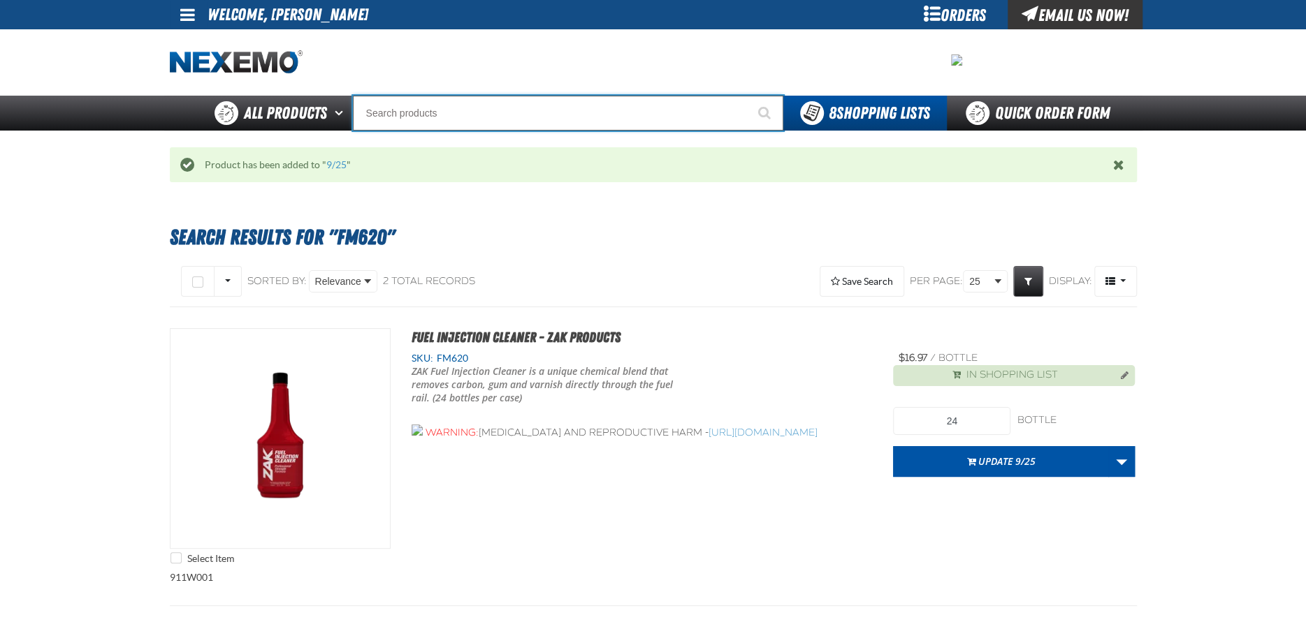
click at [416, 103] on input "Search" at bounding box center [568, 113] width 430 height 35
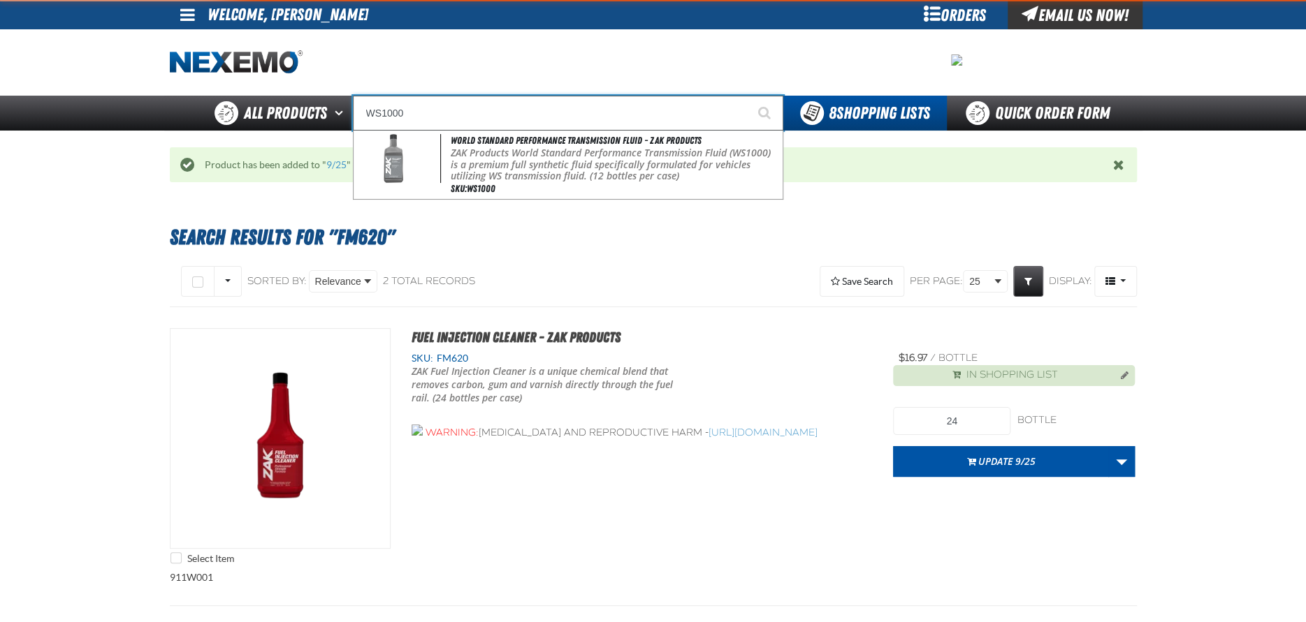
type input "WS1000"
click at [748, 96] on button "Start Searching" at bounding box center [765, 113] width 35 height 35
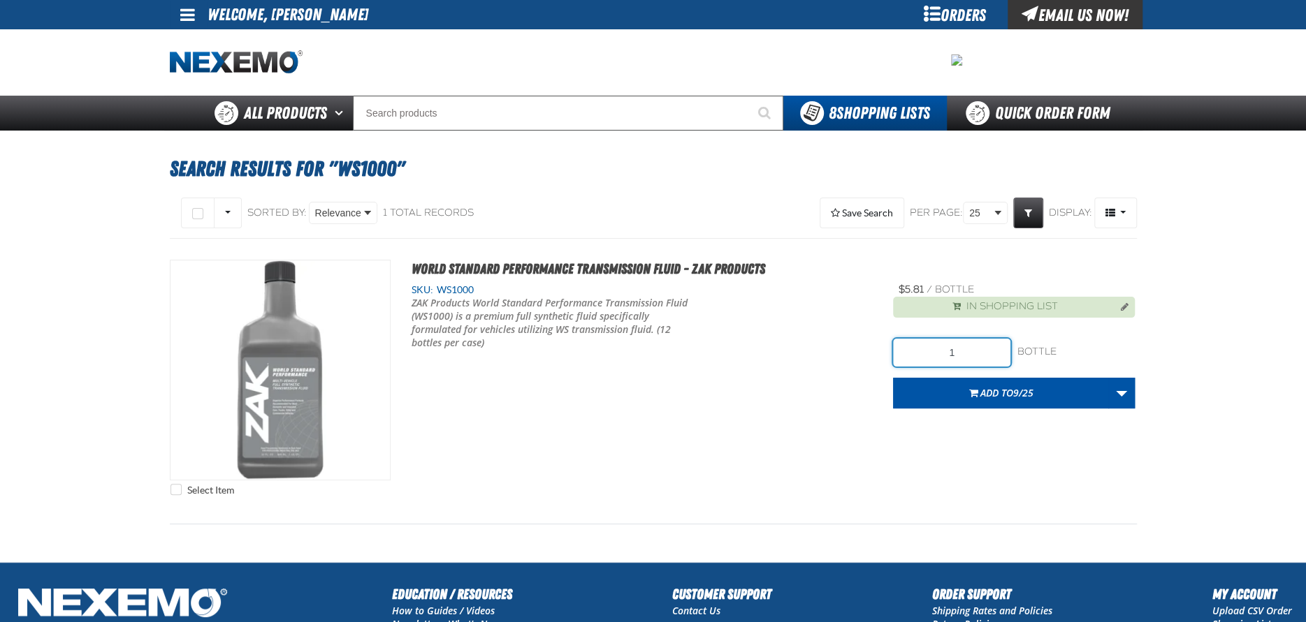
click at [986, 355] on input "1" at bounding box center [951, 353] width 117 height 28
type input "96"
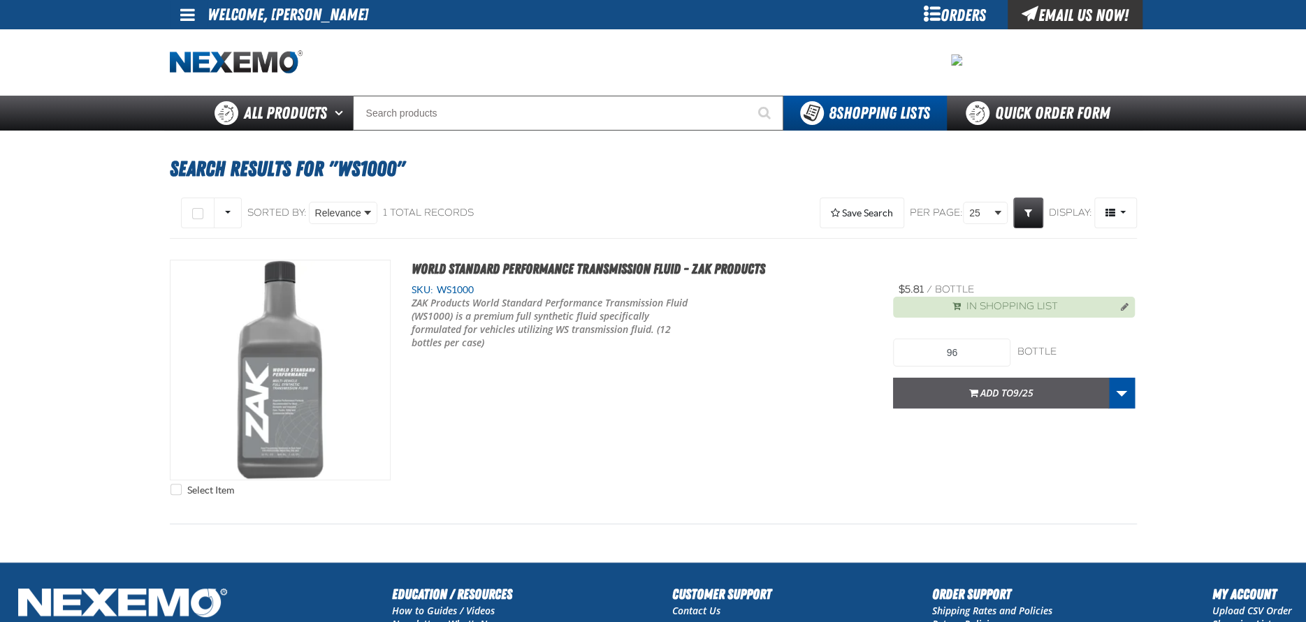
click at [1022, 394] on span "9/25" at bounding box center [1023, 392] width 20 height 13
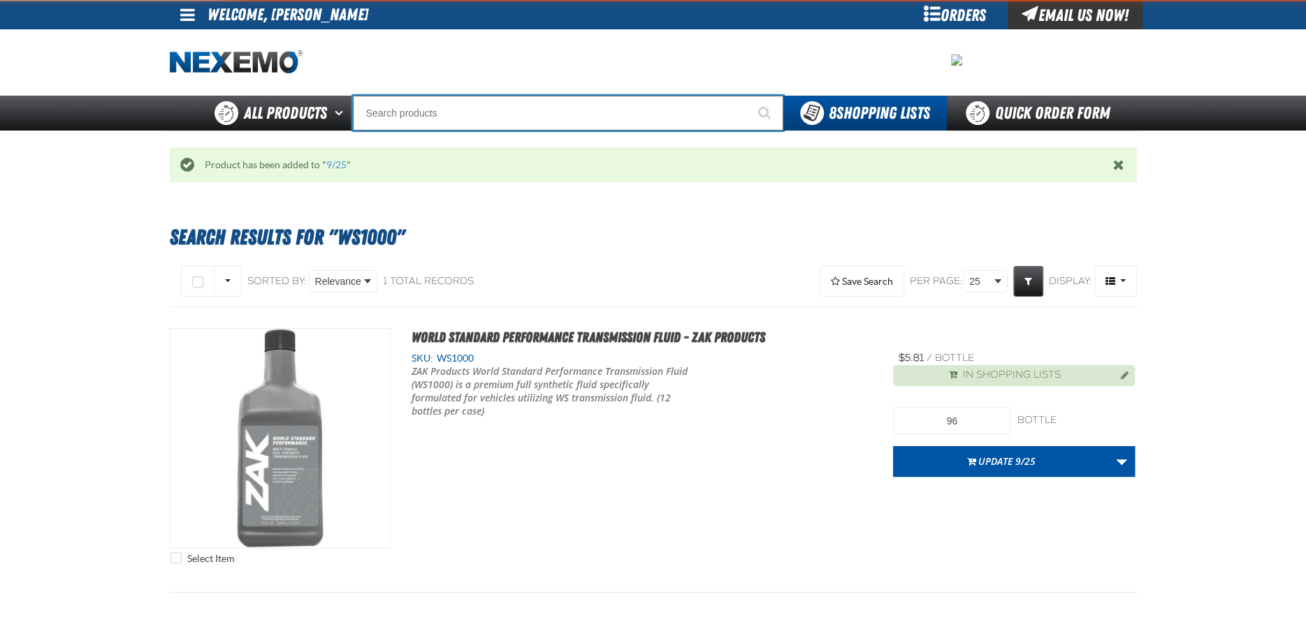
click at [428, 118] on input "Search" at bounding box center [568, 113] width 430 height 35
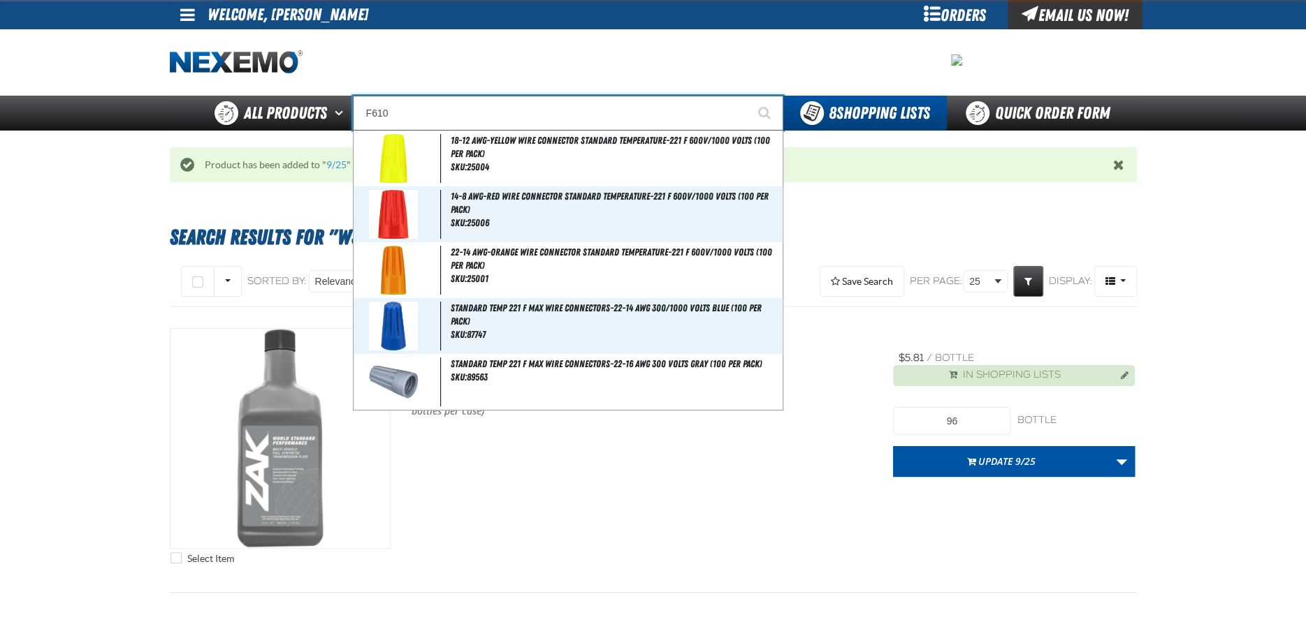
type input "F610"
click at [748, 96] on button "Start Searching" at bounding box center [765, 113] width 35 height 35
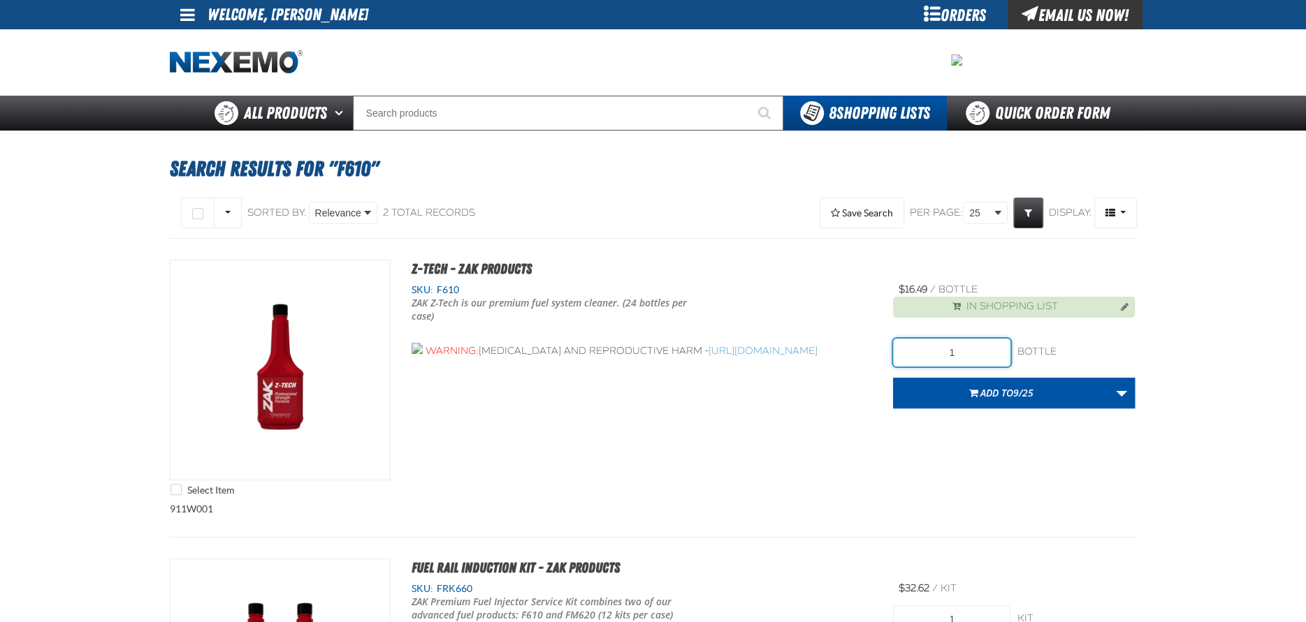
click at [965, 354] on input "1" at bounding box center [951, 353] width 117 height 28
type input "216"
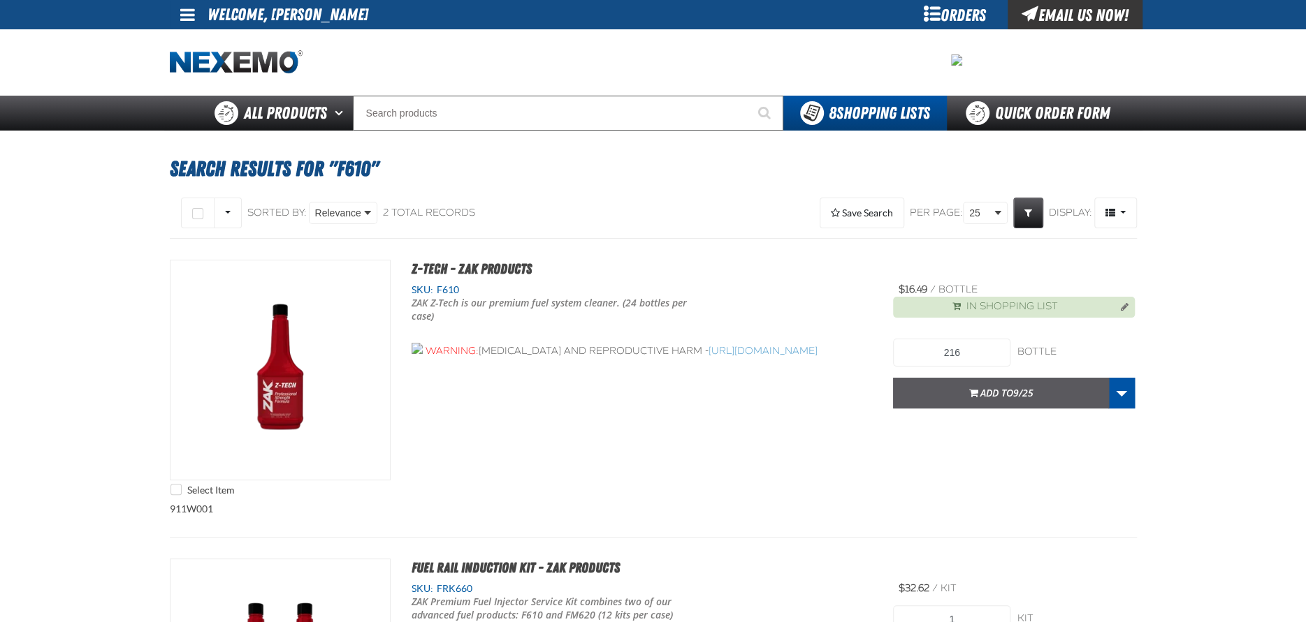
click at [972, 393] on span "button" at bounding box center [973, 394] width 9 height 3
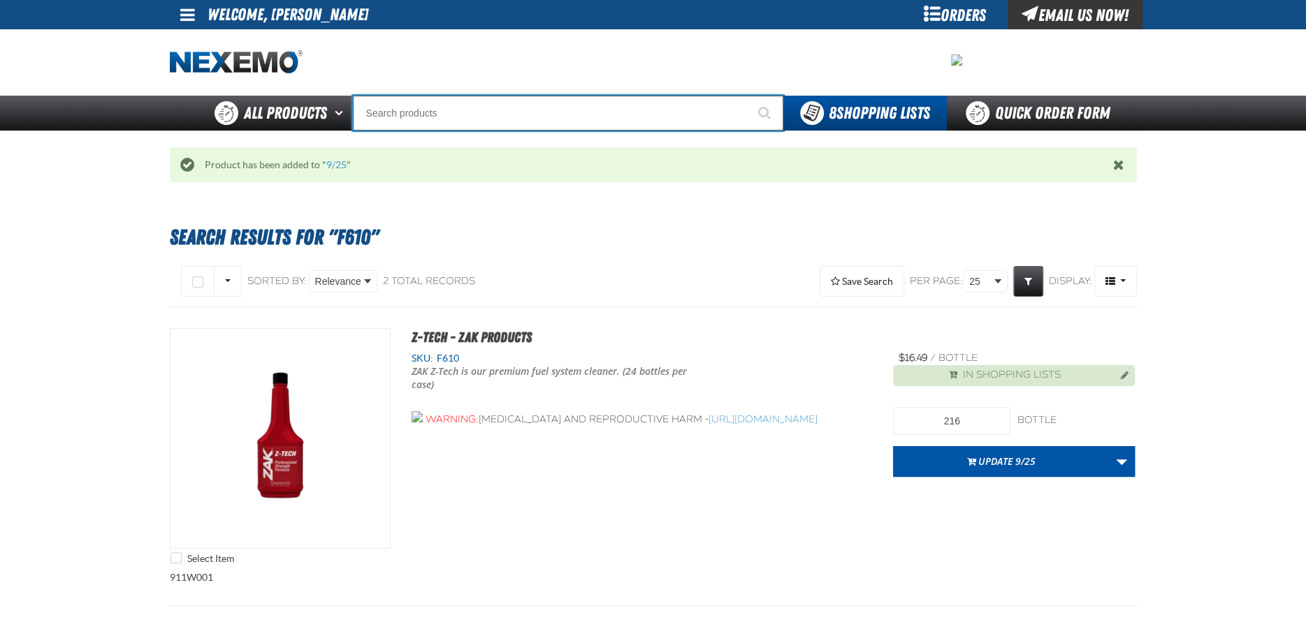
click at [497, 112] on input "Search" at bounding box center [568, 113] width 430 height 35
type input "C"
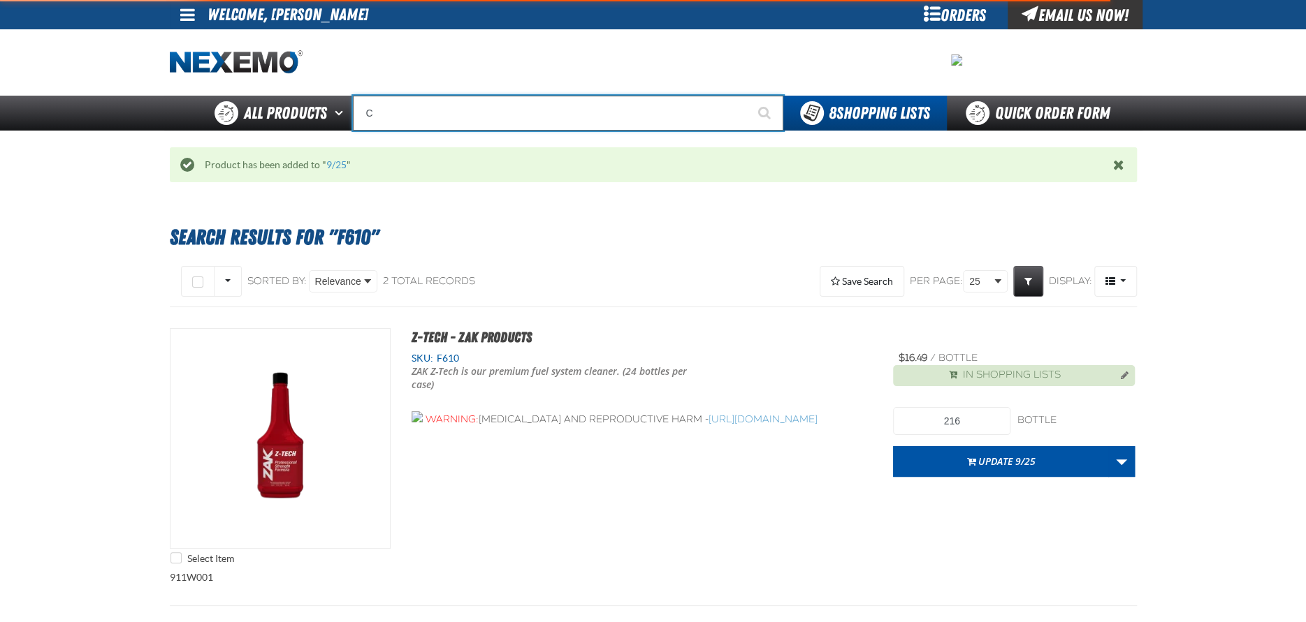
type input "C Alkaline Battery 1.5 Volt (12 per pack)"
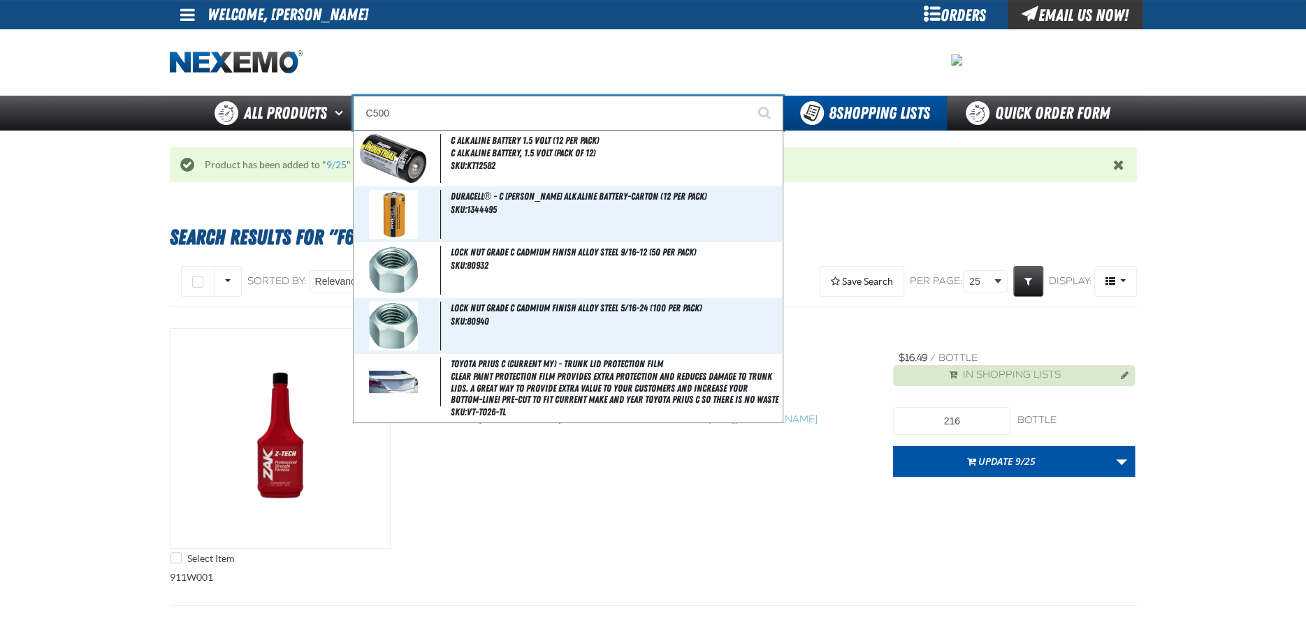
type input "C500"
click at [748, 96] on button "Start Searching" at bounding box center [765, 113] width 35 height 35
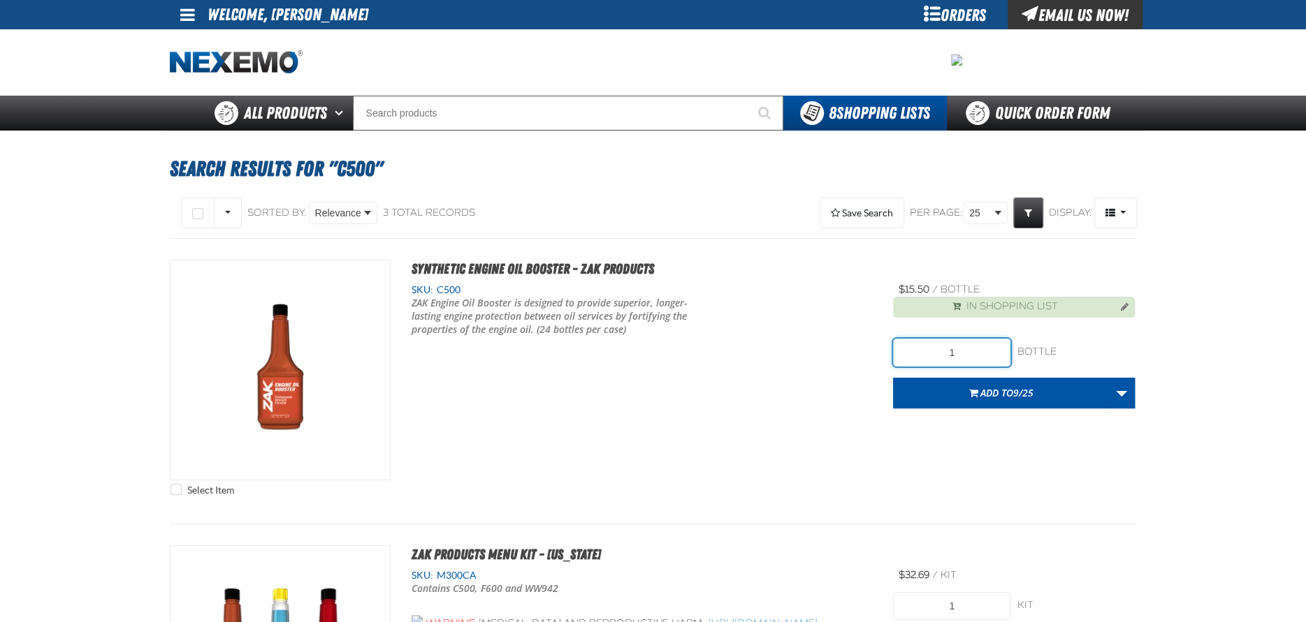
click at [971, 355] on input "1" at bounding box center [951, 353] width 117 height 28
type input "216"
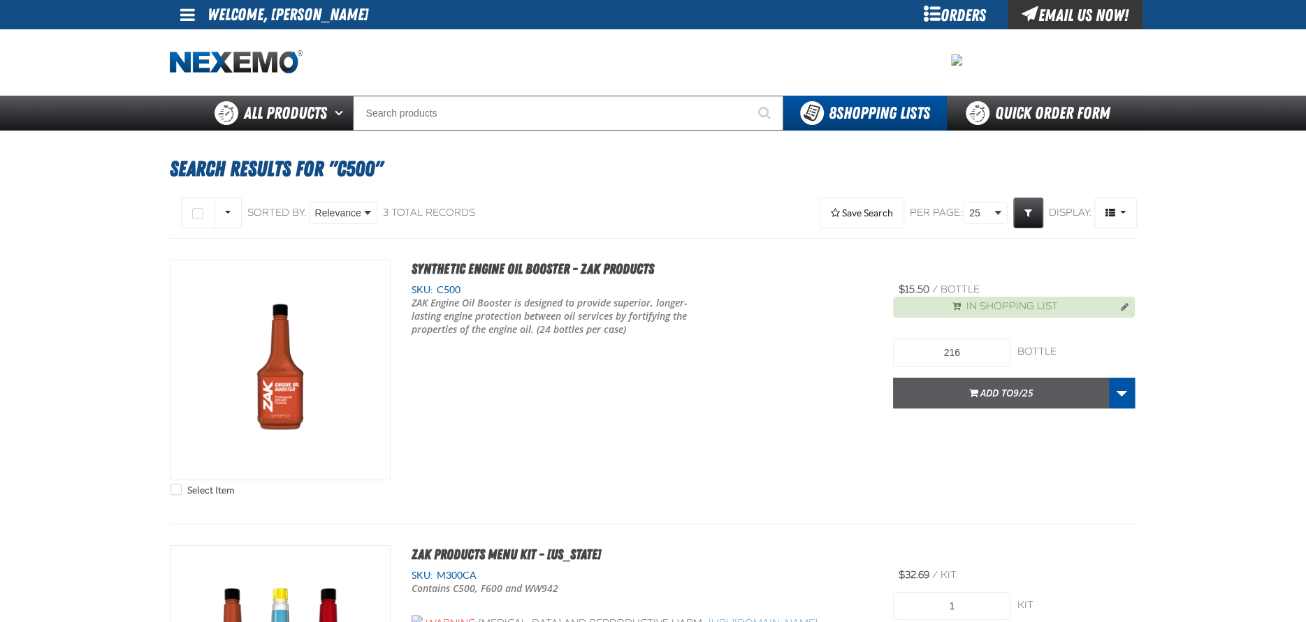
click at [997, 398] on span "Add to 9/25" at bounding box center [1006, 392] width 53 height 13
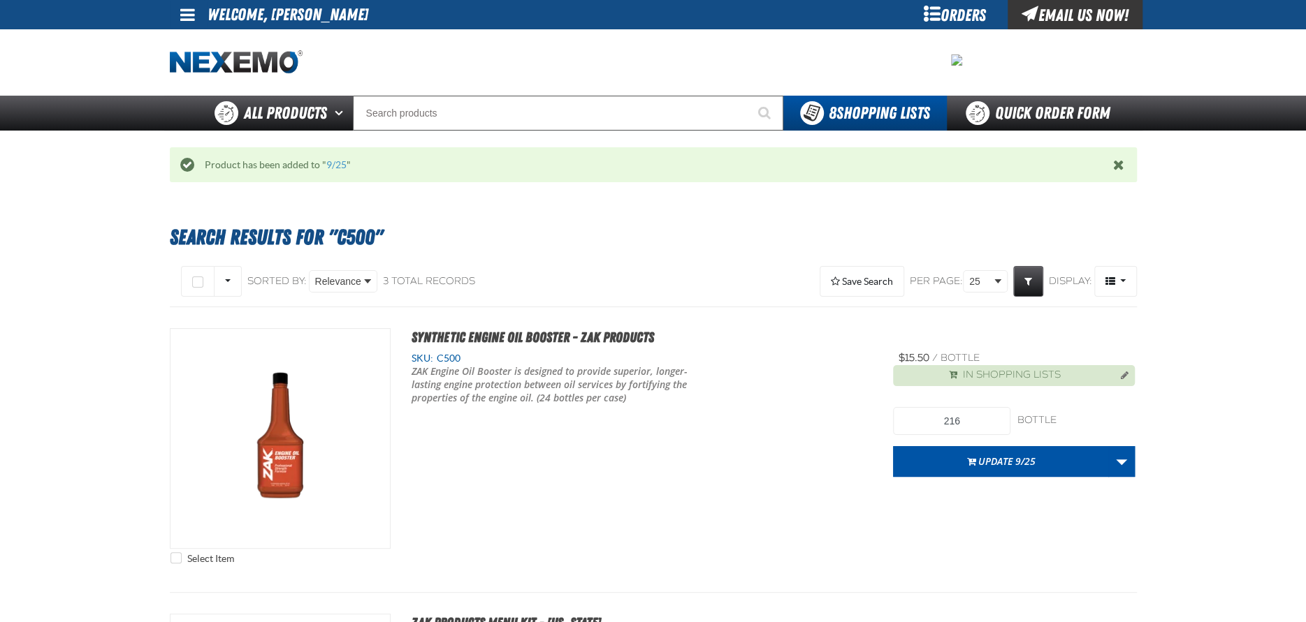
click at [344, 163] on div "Product has been added to " 9/25 "" at bounding box center [653, 165] width 919 height 13
click at [341, 163] on link "9/25" at bounding box center [336, 164] width 20 height 11
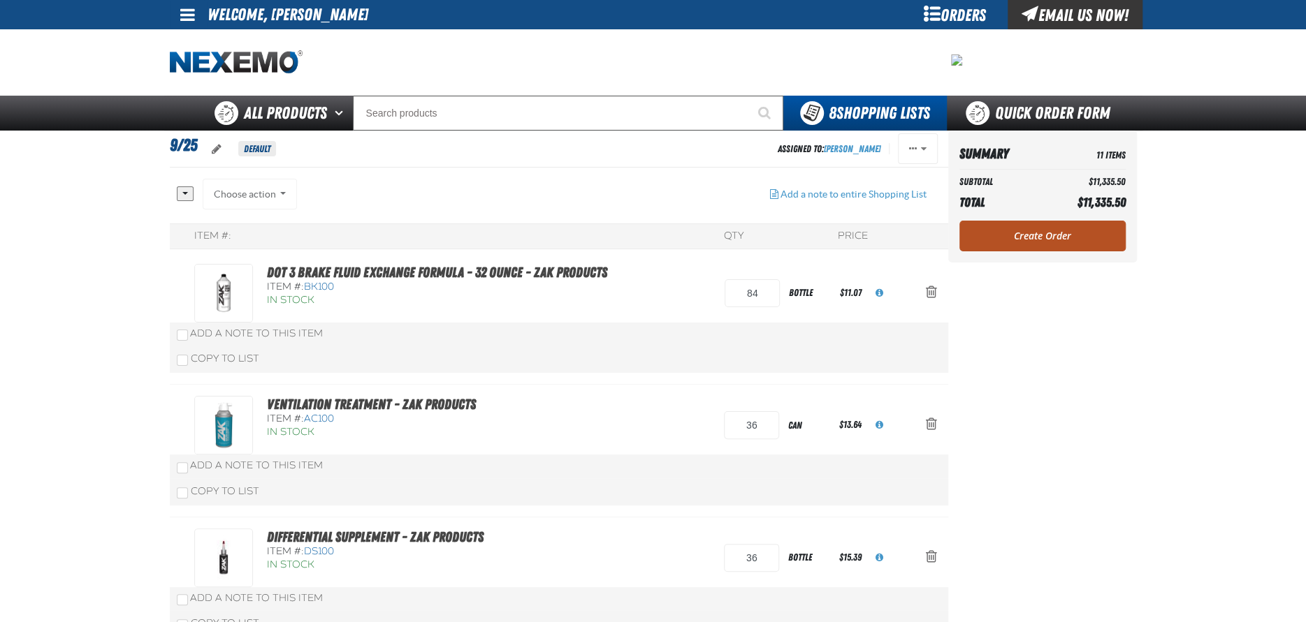
click at [1040, 239] on link "Create Order" at bounding box center [1042, 236] width 166 height 31
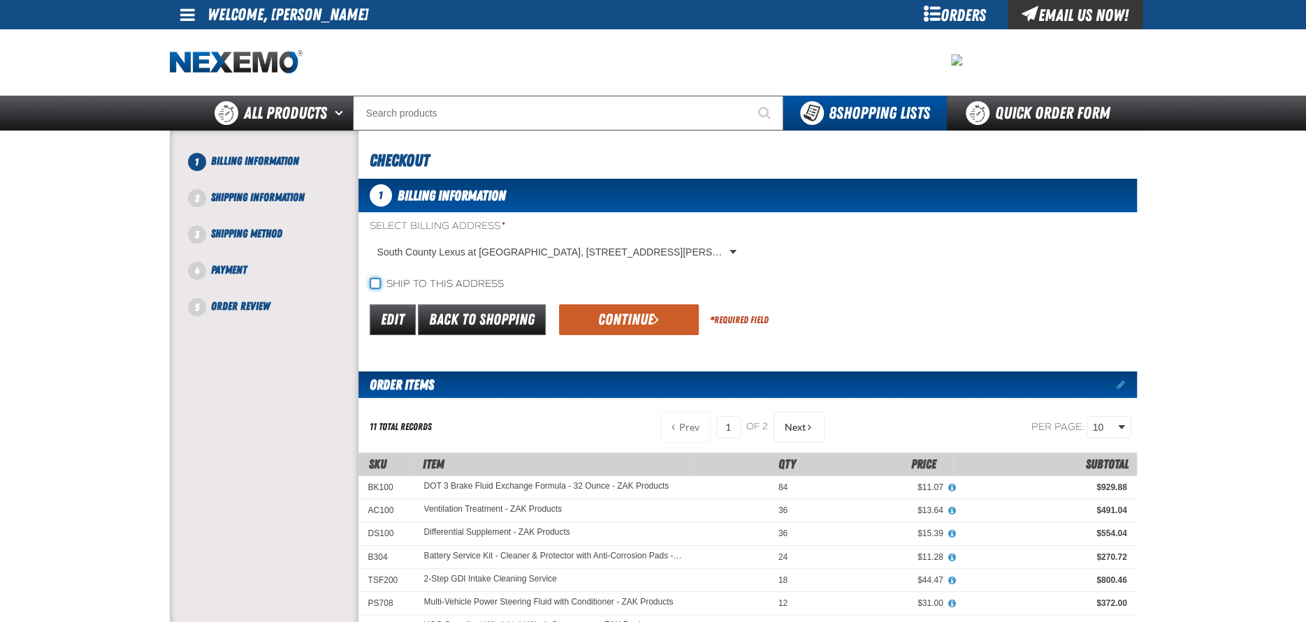
click at [374, 286] on input "Ship to this address" at bounding box center [375, 283] width 11 height 11
checkbox input "true"
click at [627, 321] on button "Continue" at bounding box center [629, 320] width 140 height 31
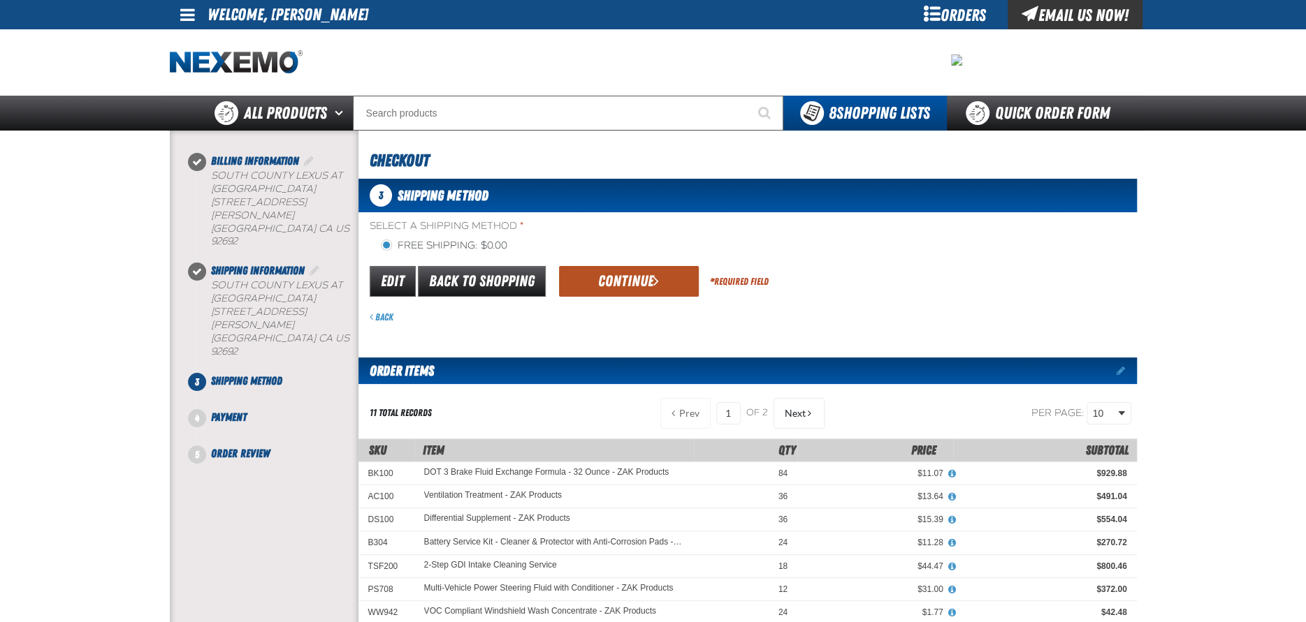
click at [616, 278] on button "Continue" at bounding box center [629, 281] width 140 height 31
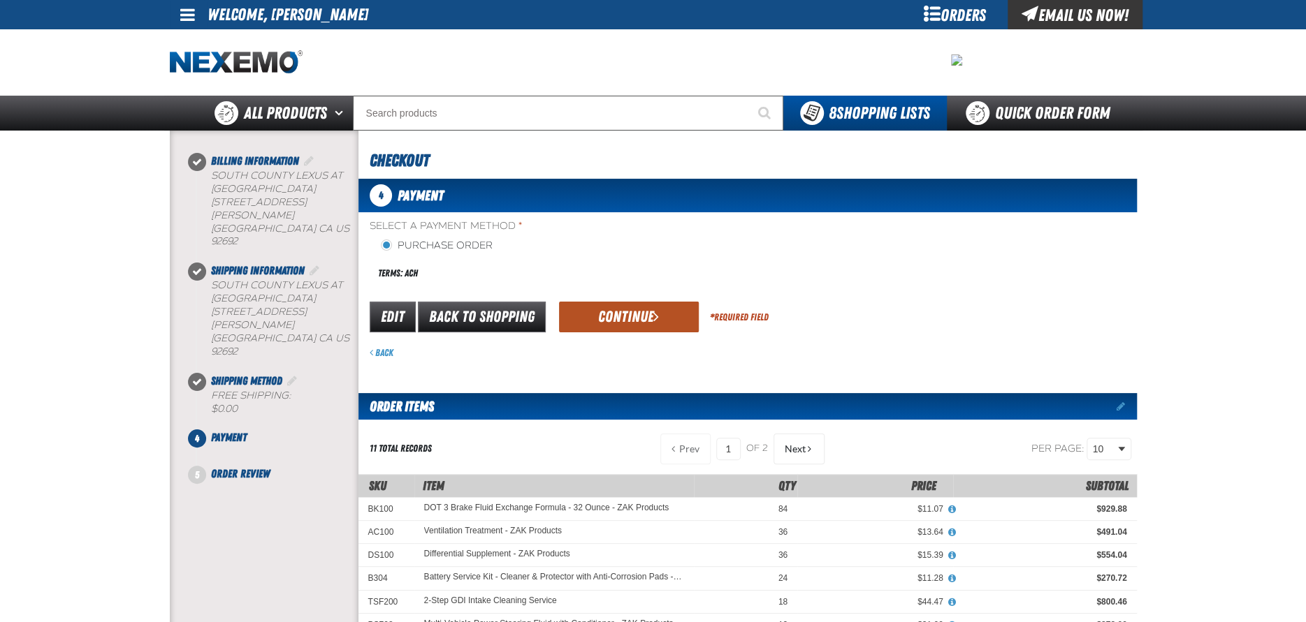
click at [624, 310] on button "Continue" at bounding box center [629, 317] width 140 height 31
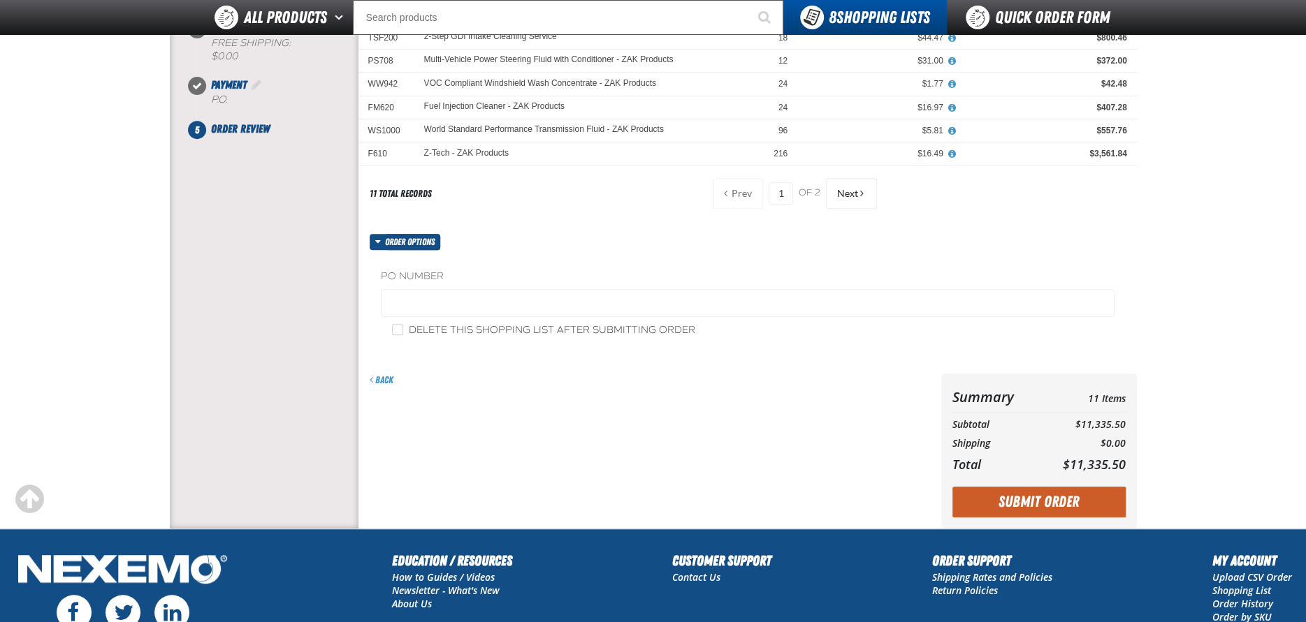
scroll to position [349, 0]
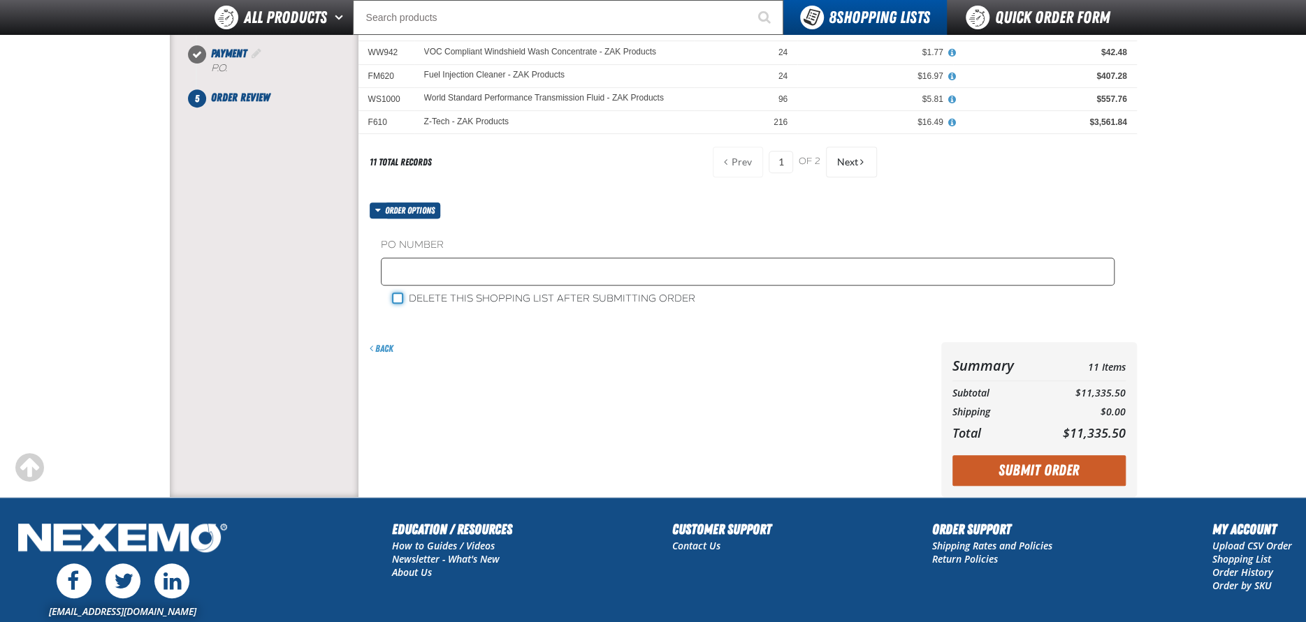
drag, startPoint x: 395, startPoint y: 297, endPoint x: 408, endPoint y: 283, distance: 19.3
click at [395, 296] on input "Delete this shopping list after submitting order" at bounding box center [397, 298] width 11 height 11
checkbox input "true"
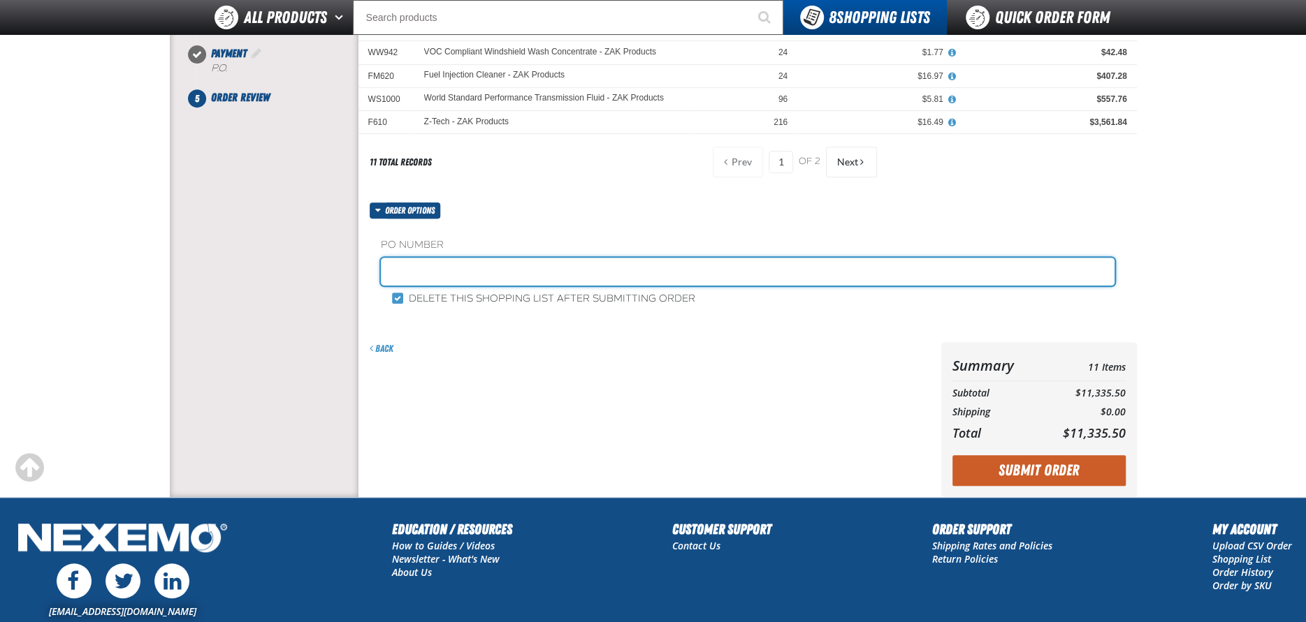
click at [418, 273] on input "text" at bounding box center [748, 272] width 734 height 28
type input "92525AC"
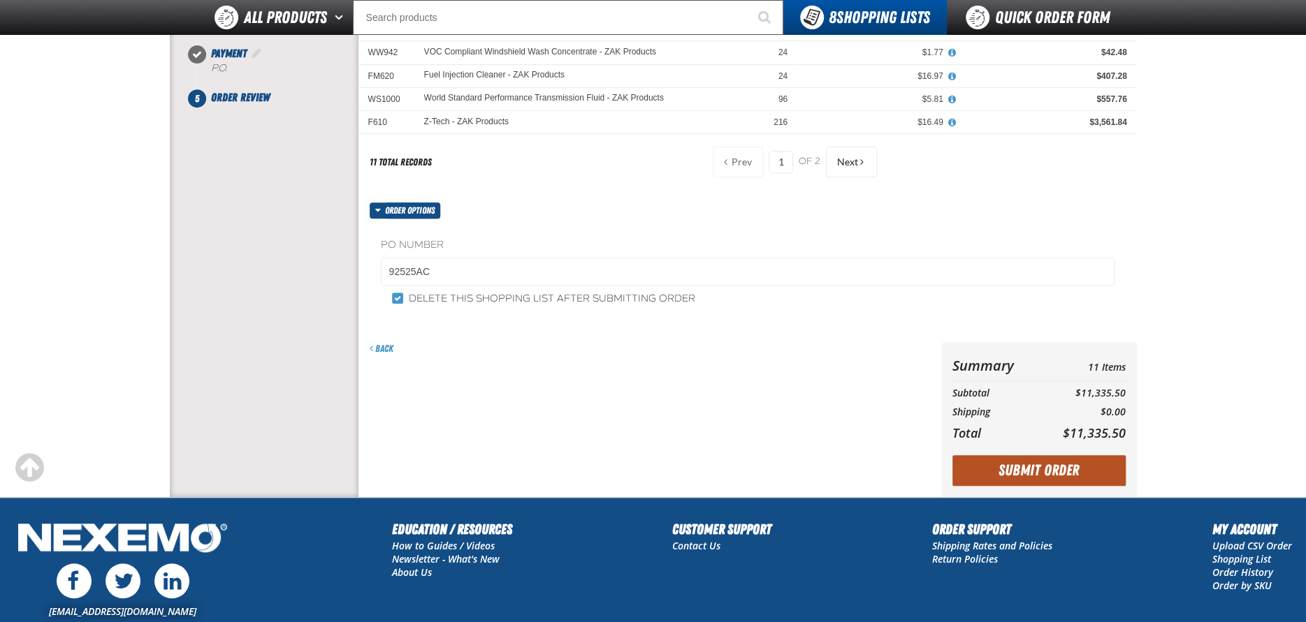
click at [1056, 464] on button "Submit Order" at bounding box center [1038, 470] width 173 height 31
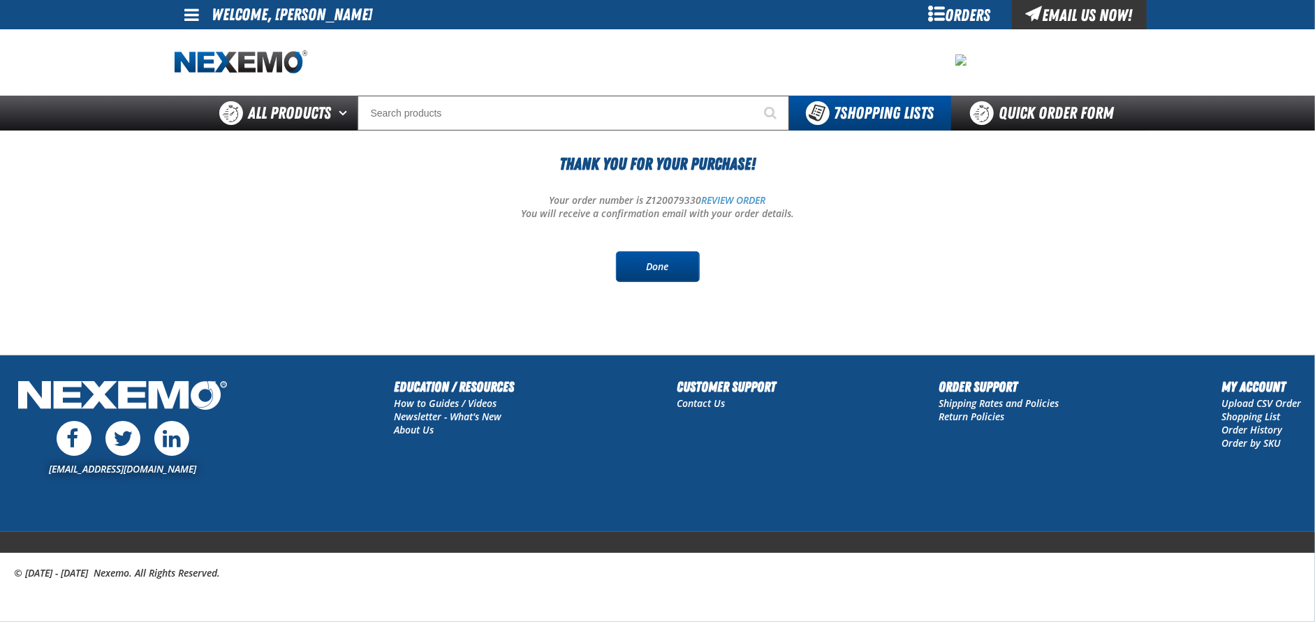
click at [659, 270] on link "Done" at bounding box center [658, 267] width 84 height 31
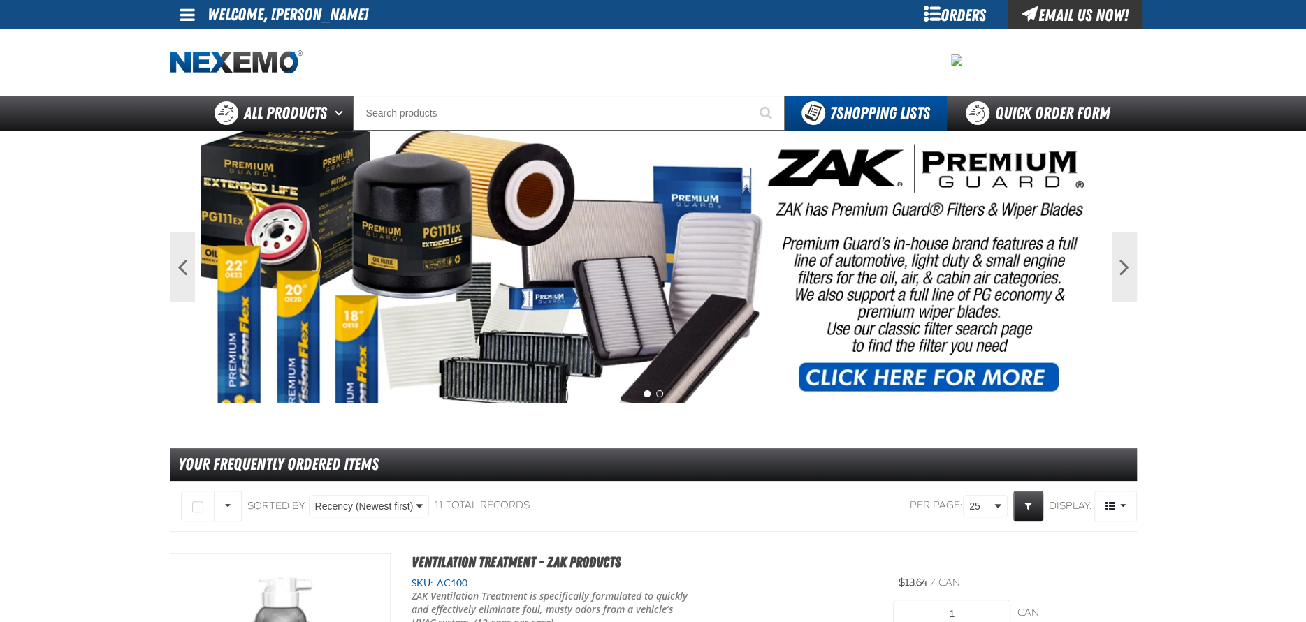
click at [188, 10] on span at bounding box center [187, 14] width 15 height 17
click at [213, 71] on link "Sign Out Sign Out" at bounding box center [199, 67] width 48 height 13
